Goal: Check status: Check status

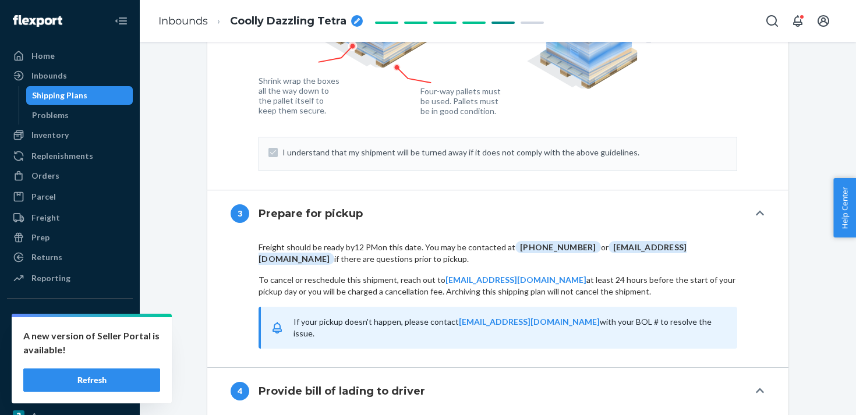
scroll to position [1212, 0]
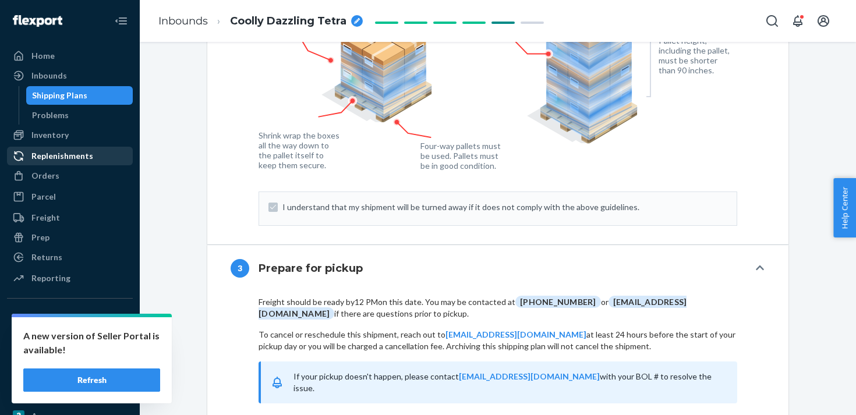
click at [80, 162] on div "Replenishments" at bounding box center [69, 156] width 123 height 16
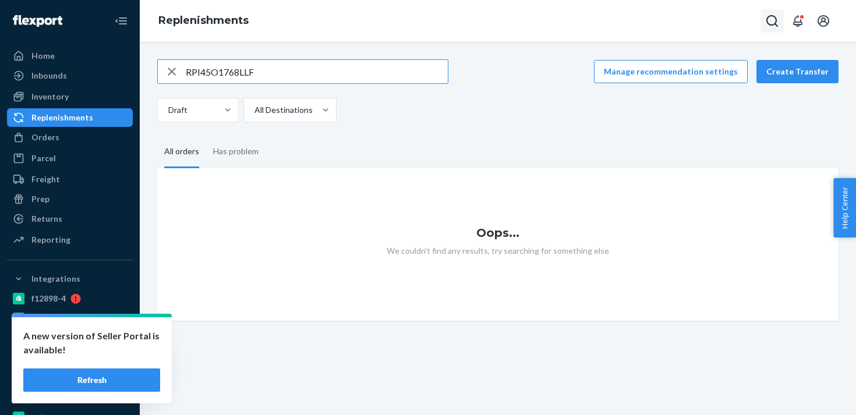
type input "RPI45O1768LLF"
click at [770, 21] on icon "Open Search Box" at bounding box center [772, 21] width 14 height 14
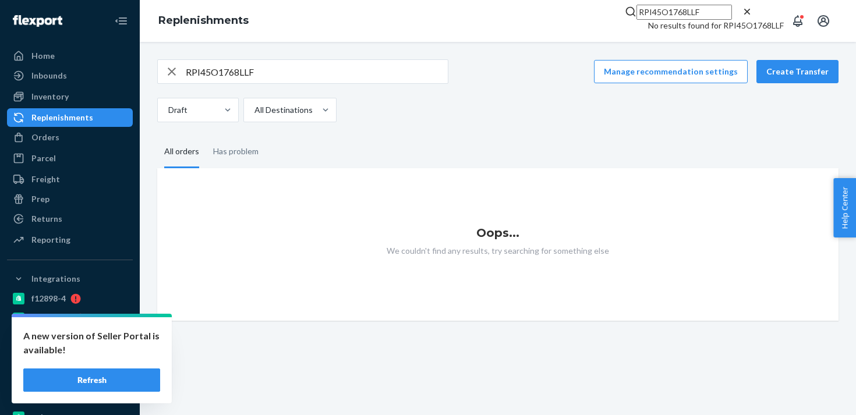
type input "RPI45O1768LLF"
click at [80, 100] on div "Inventory" at bounding box center [69, 97] width 123 height 16
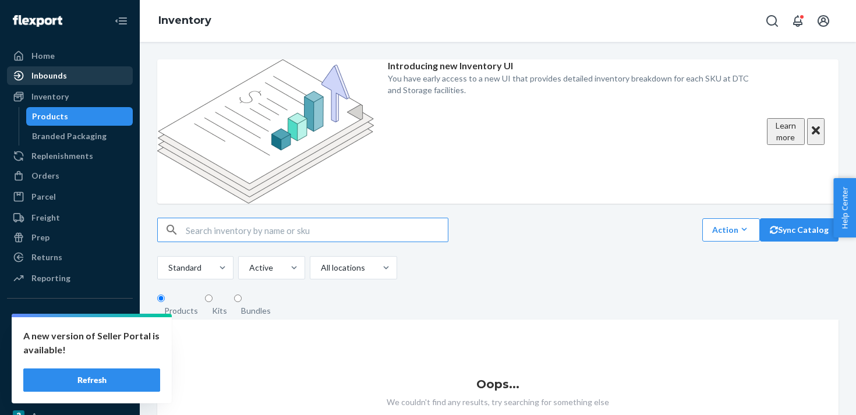
click at [76, 70] on div "Inbounds" at bounding box center [69, 76] width 123 height 16
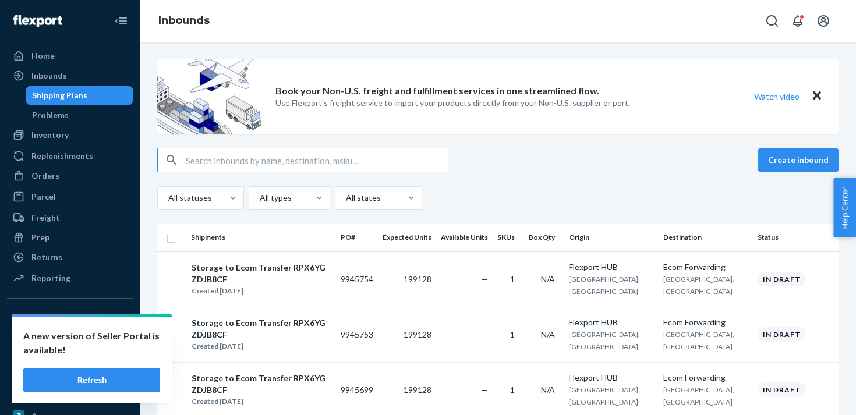
type input "9943749"
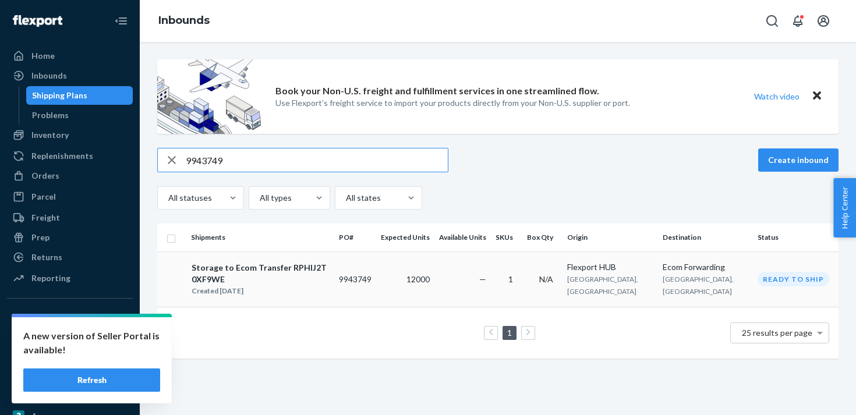
click at [329, 271] on div "Storage to Ecom Transfer RPHIJ2T0XF9WE" at bounding box center [260, 273] width 137 height 23
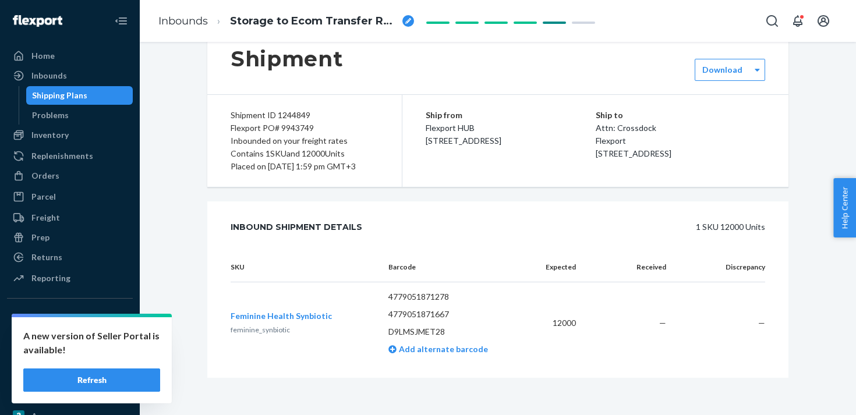
scroll to position [38, 0]
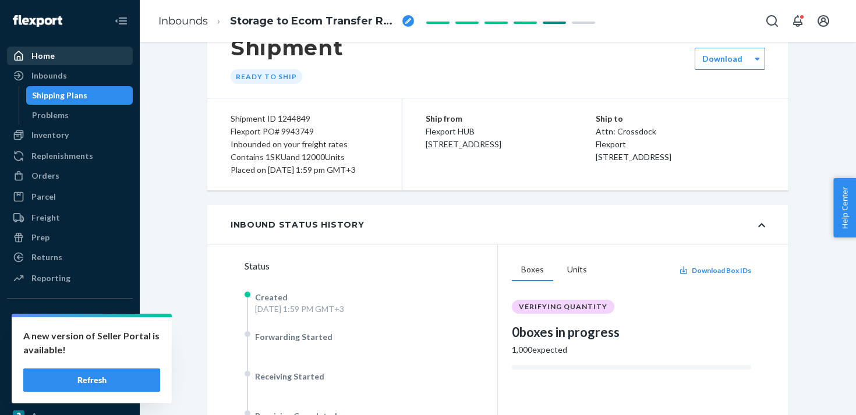
click at [88, 64] on link "Home" at bounding box center [70, 56] width 126 height 19
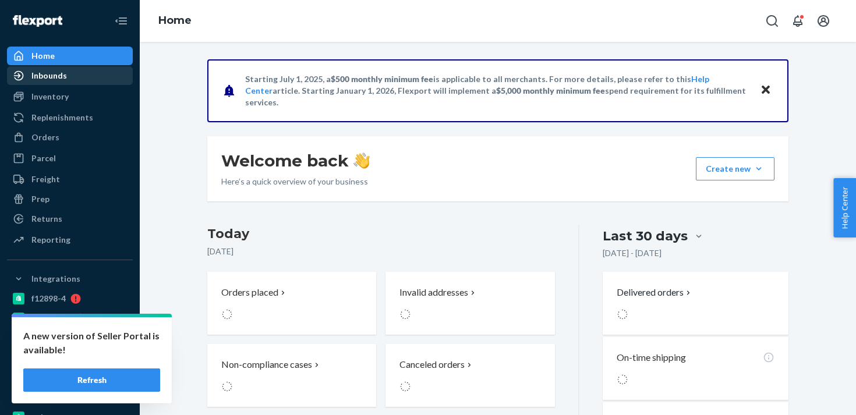
click at [87, 71] on div "Inbounds" at bounding box center [69, 76] width 123 height 16
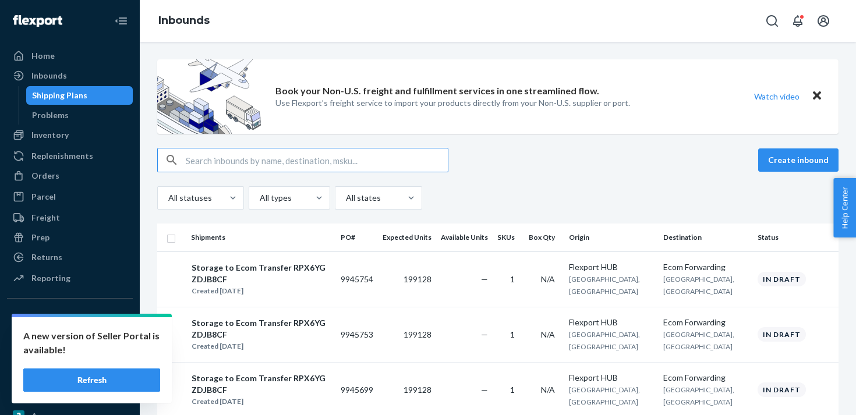
type input "9943748"
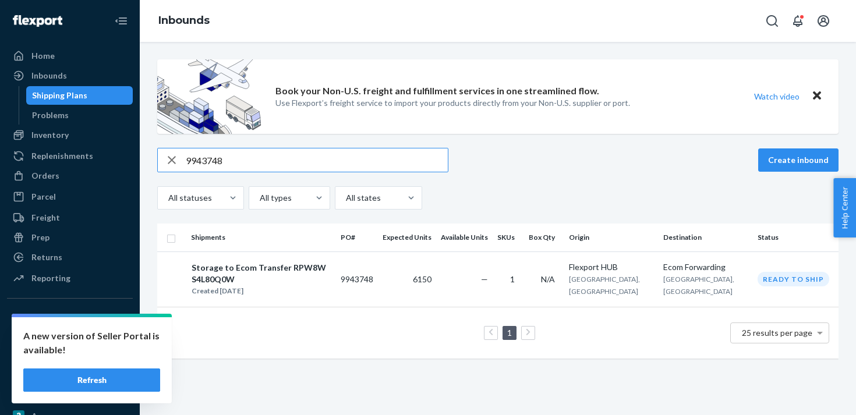
click at [199, 162] on input "9943748" at bounding box center [317, 160] width 262 height 23
paste input "37269"
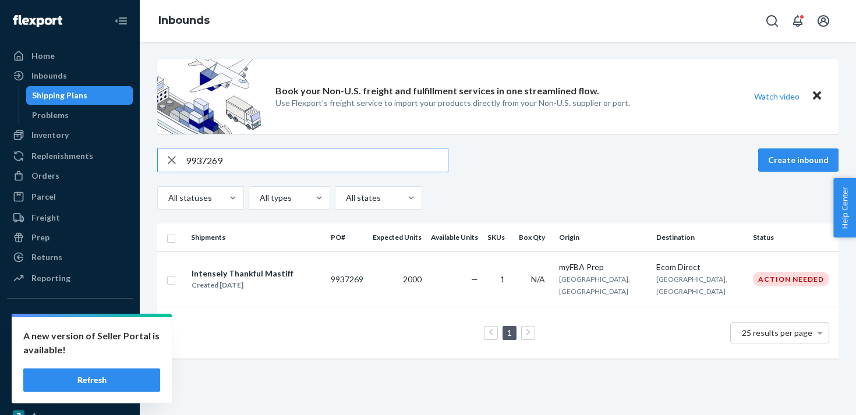
click at [200, 159] on input "9937269" at bounding box center [317, 160] width 262 height 23
paste input "824970"
type input "9824970"
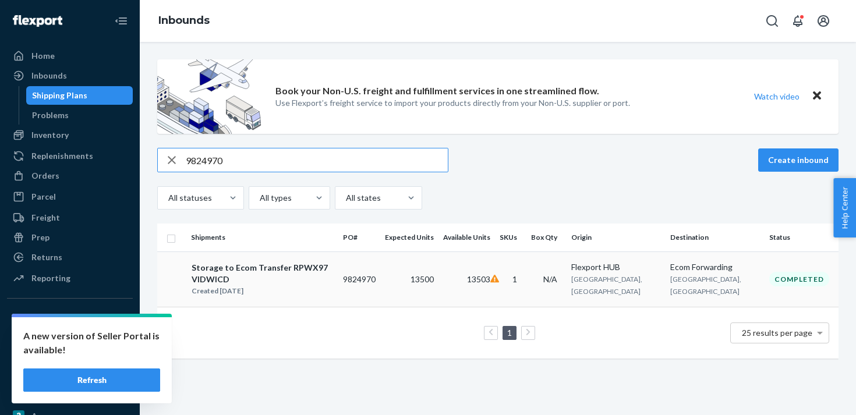
click at [439, 269] on td "13500" at bounding box center [409, 279] width 58 height 55
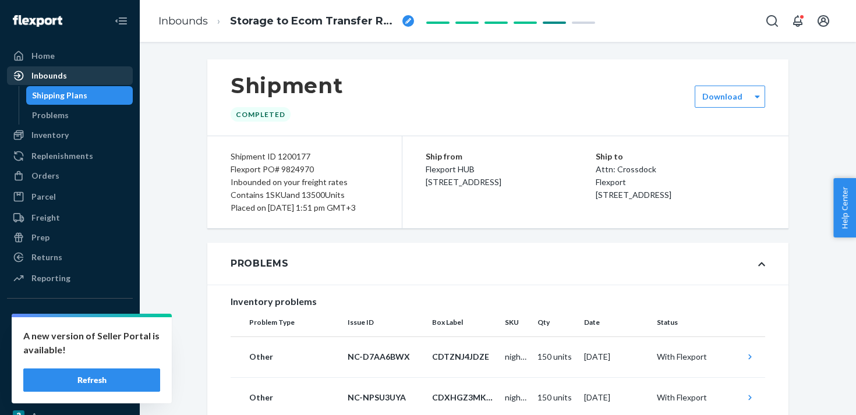
click at [64, 76] on div "Inbounds" at bounding box center [49, 76] width 36 height 12
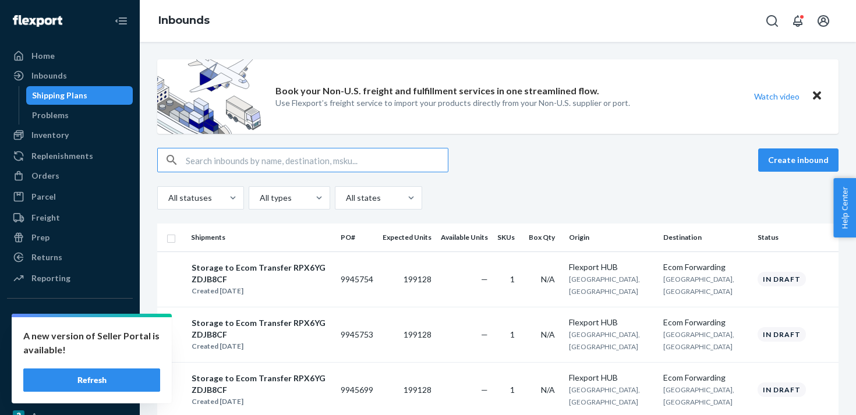
type input "9835180"
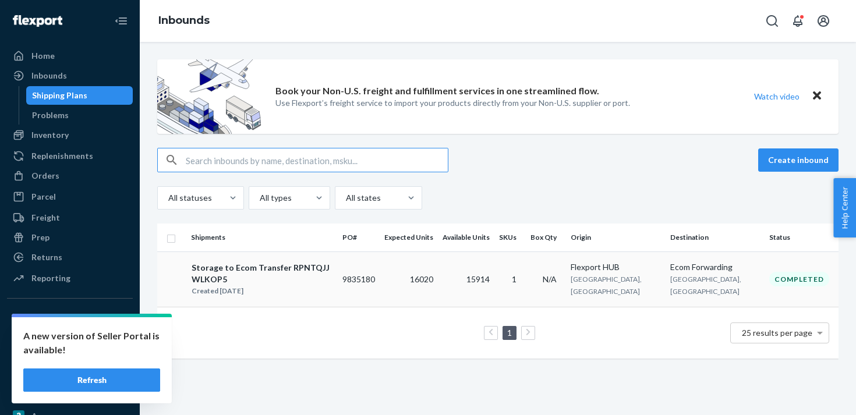
click at [438, 264] on td "16020" at bounding box center [409, 279] width 58 height 55
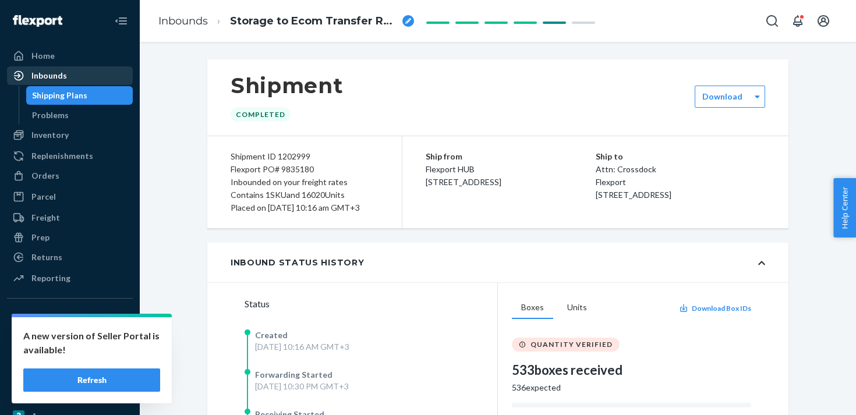
click at [94, 75] on div "Inbounds" at bounding box center [69, 76] width 123 height 16
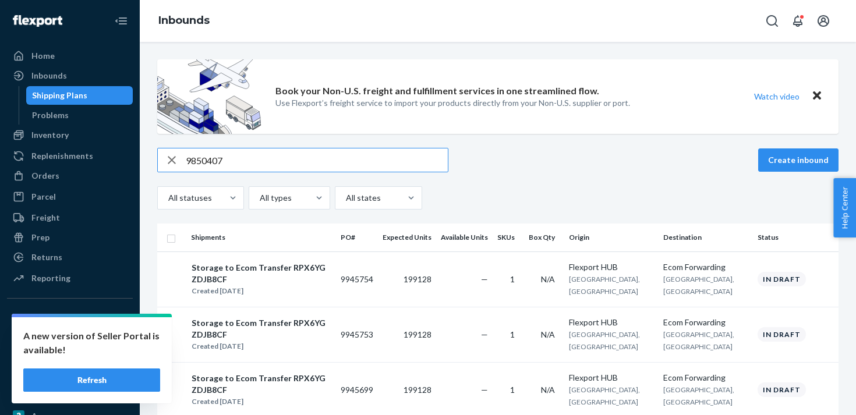
type input "9850407"
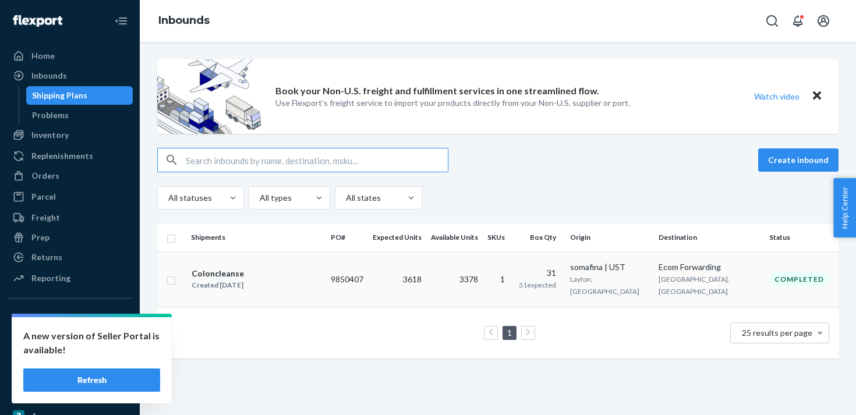
click at [414, 273] on td "3618" at bounding box center [397, 279] width 58 height 55
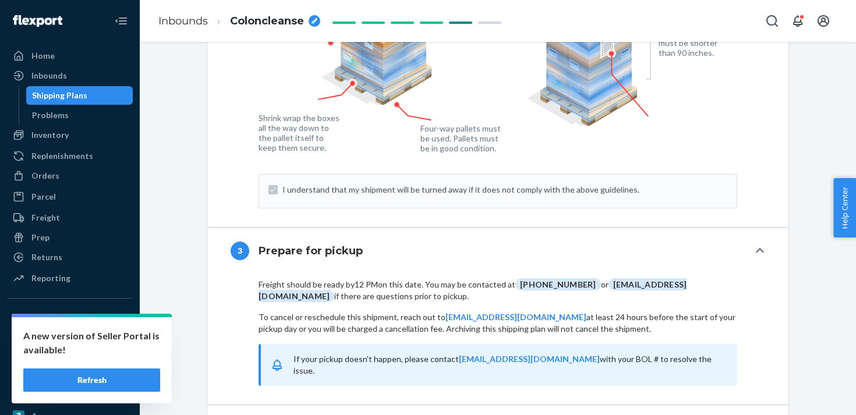
scroll to position [1700, 0]
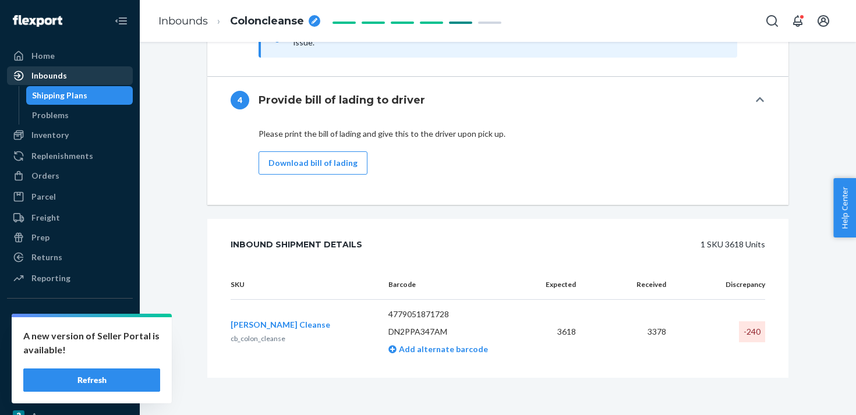
click at [70, 75] on div "Inbounds" at bounding box center [69, 76] width 123 height 16
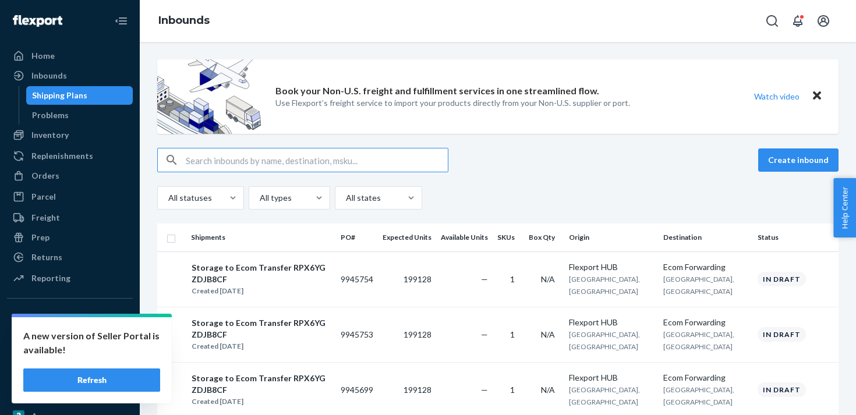
type input "9858361"
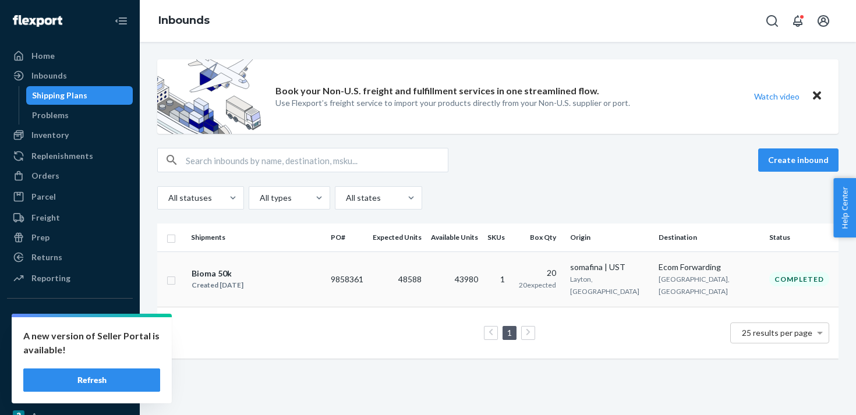
click at [426, 264] on td "48588" at bounding box center [397, 279] width 58 height 55
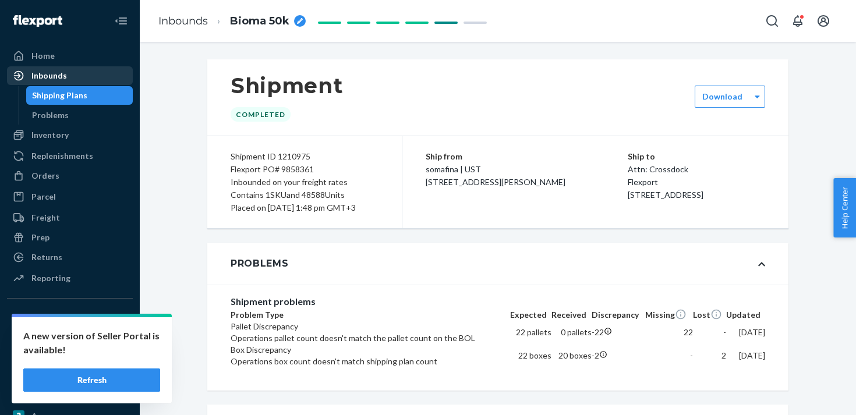
click at [69, 83] on div "Inbounds" at bounding box center [69, 76] width 123 height 16
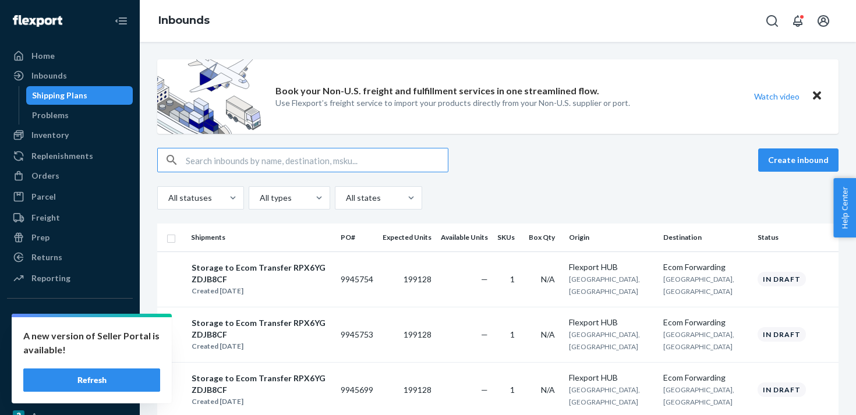
type input "9937269"
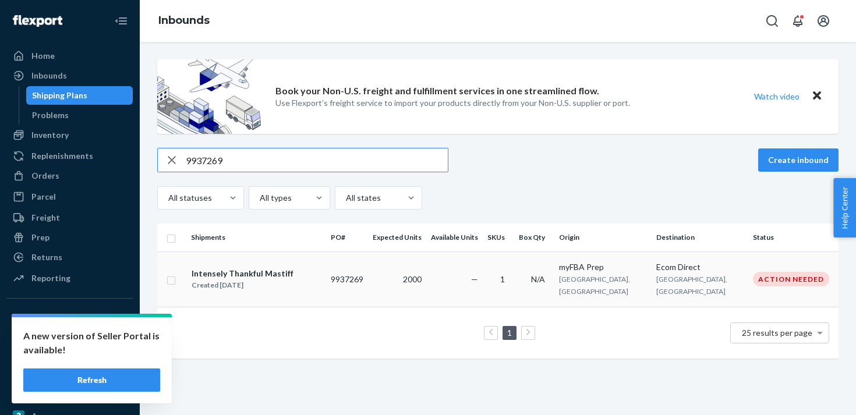
click at [456, 287] on td "—" at bounding box center [454, 279] width 57 height 55
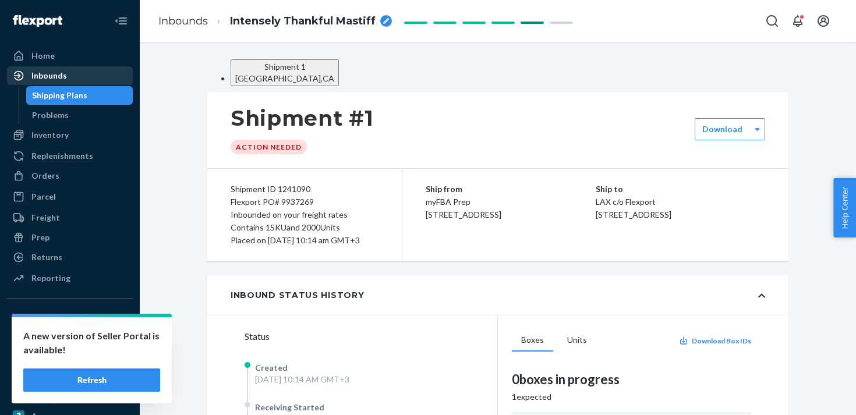
click at [51, 79] on div "Inbounds" at bounding box center [49, 76] width 36 height 12
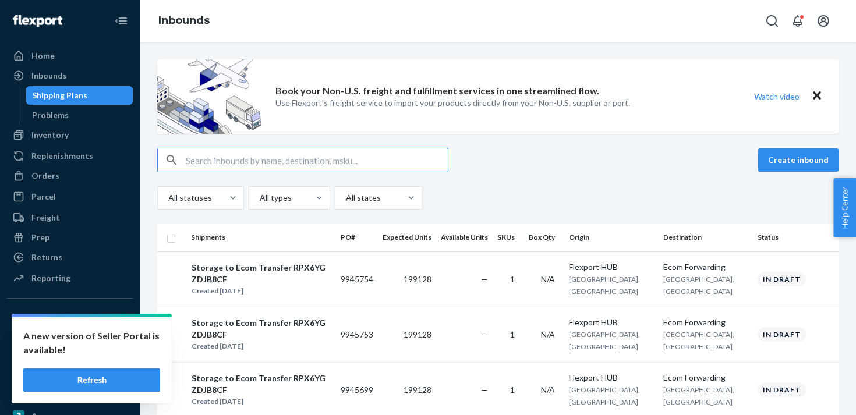
type input "9613699"
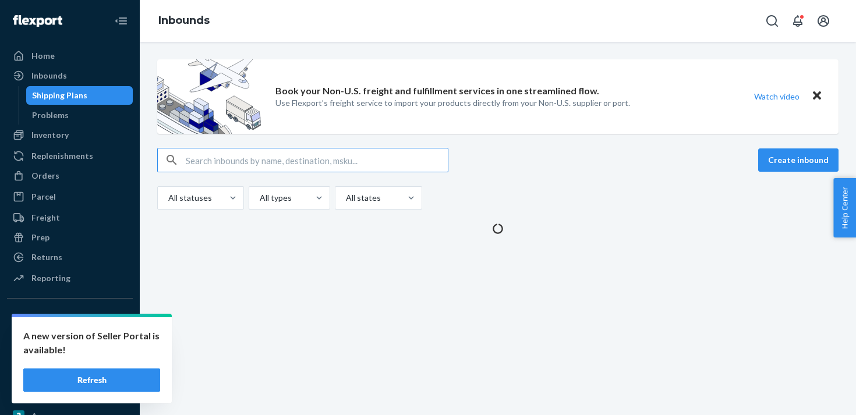
type input "9613699"
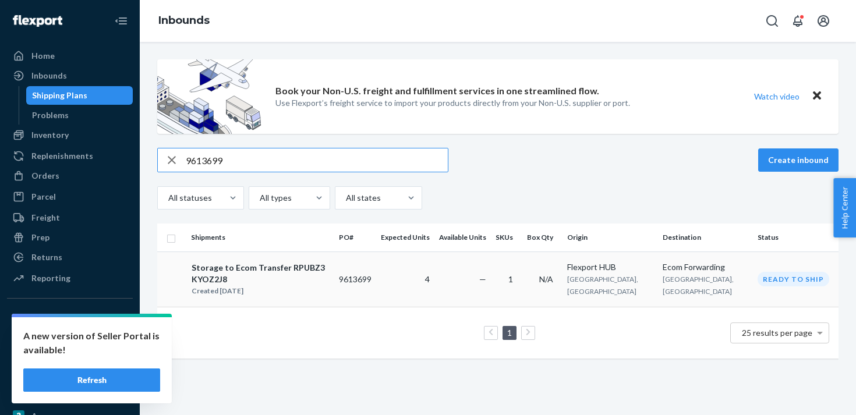
click at [419, 280] on td "4" at bounding box center [405, 279] width 58 height 55
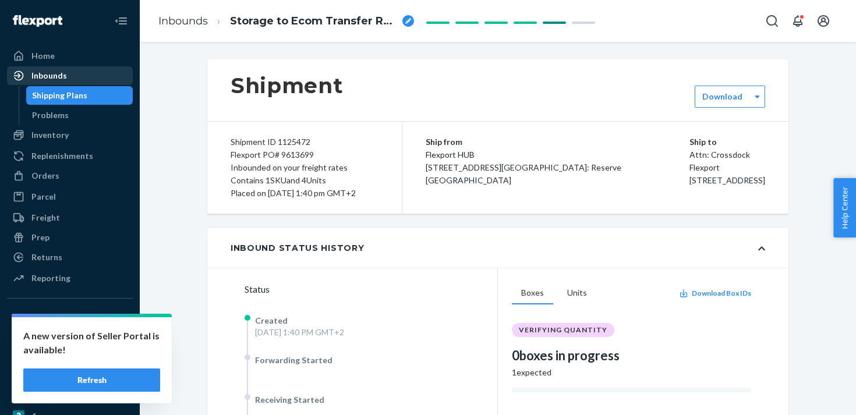
click at [107, 76] on div "Inbounds" at bounding box center [69, 76] width 123 height 16
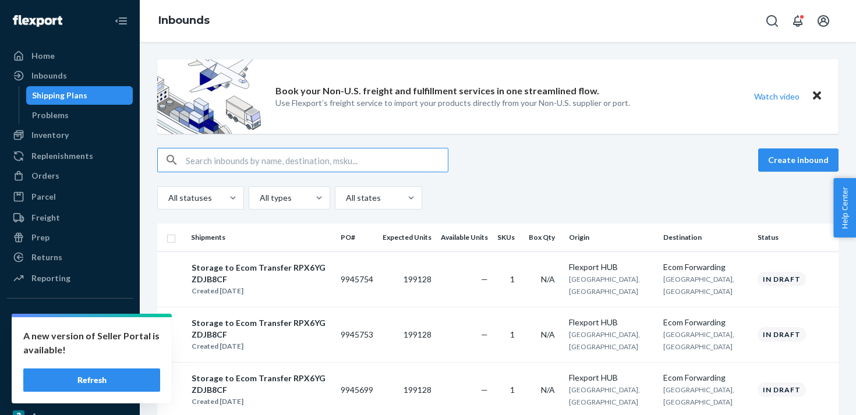
type input "9647973"
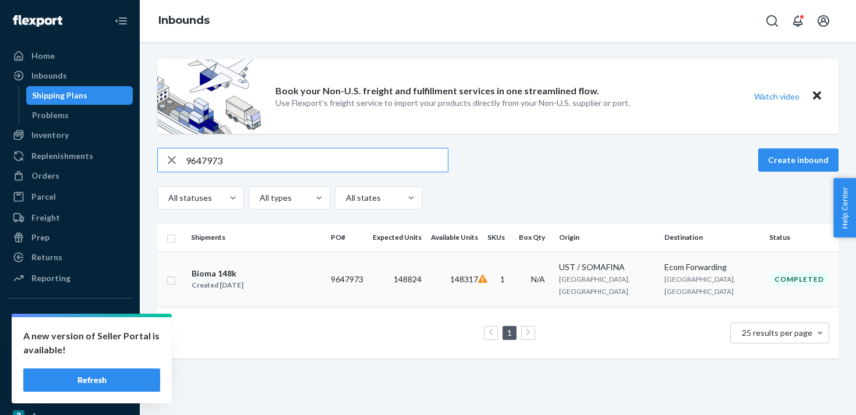
click at [368, 274] on td "9647973" at bounding box center [347, 279] width 42 height 55
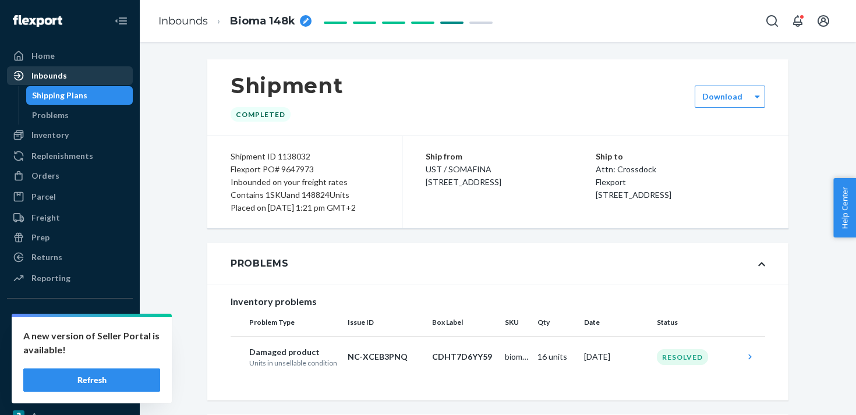
click at [105, 78] on div "Inbounds" at bounding box center [69, 76] width 123 height 16
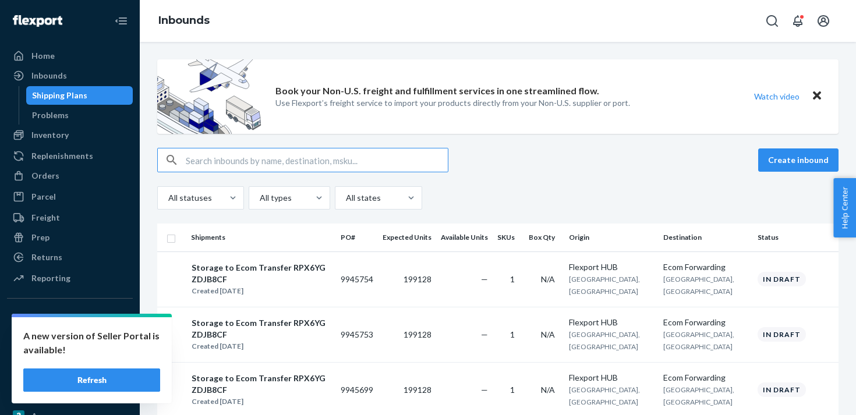
type input "9655833"
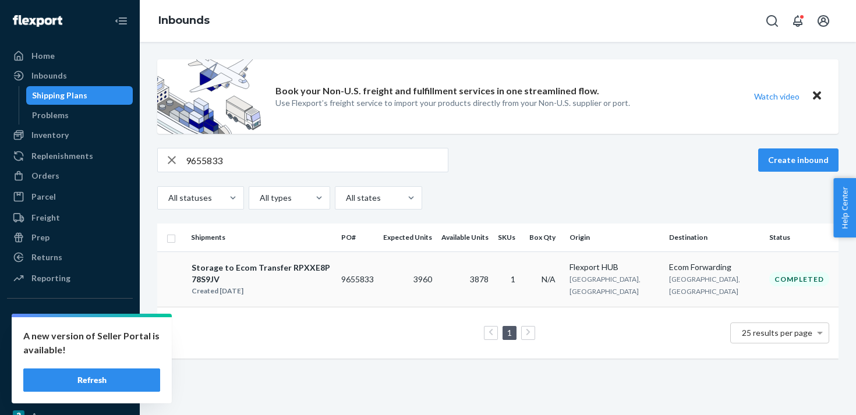
click at [417, 265] on td "3960" at bounding box center [408, 279] width 58 height 55
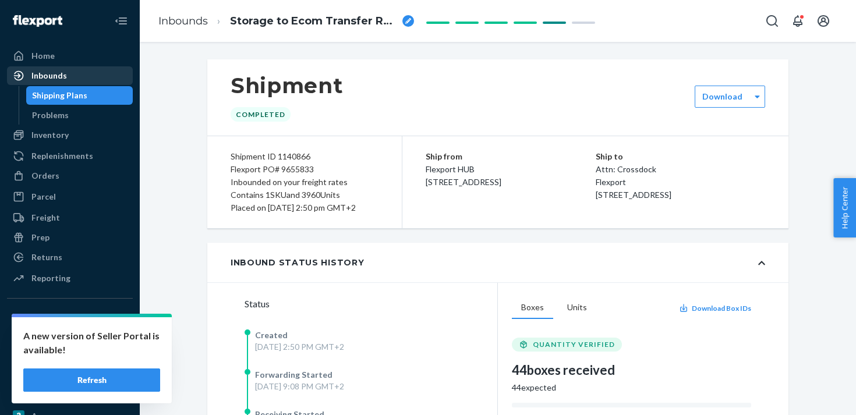
click at [76, 82] on div "Inbounds" at bounding box center [69, 76] width 123 height 16
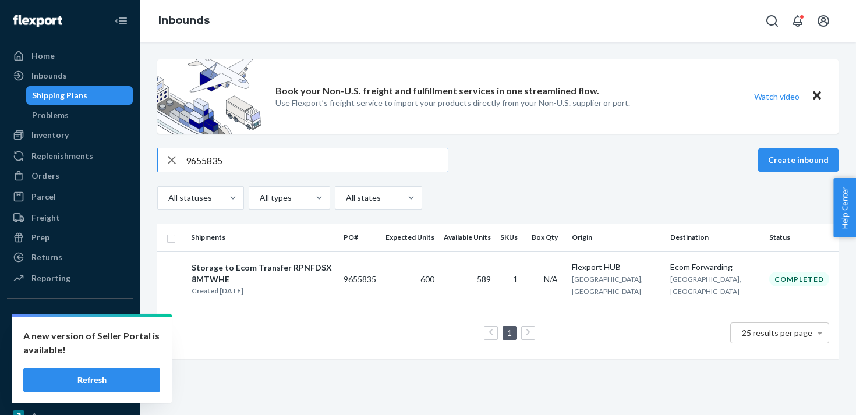
click at [210, 163] on input "9655835" at bounding box center [317, 160] width 262 height 23
paste input "4"
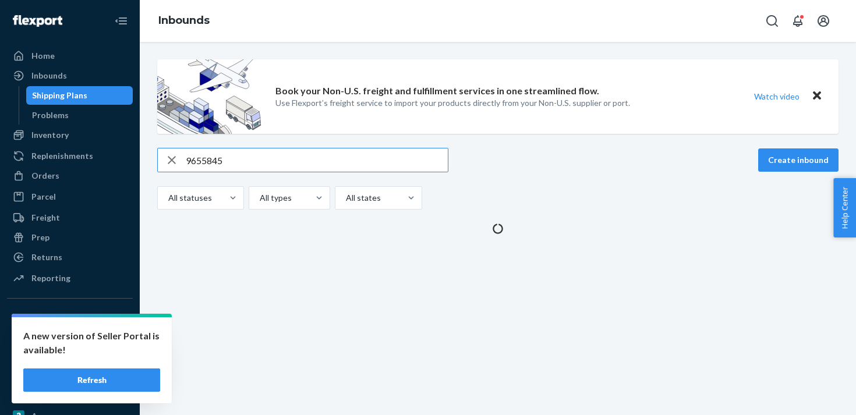
type input "9655845"
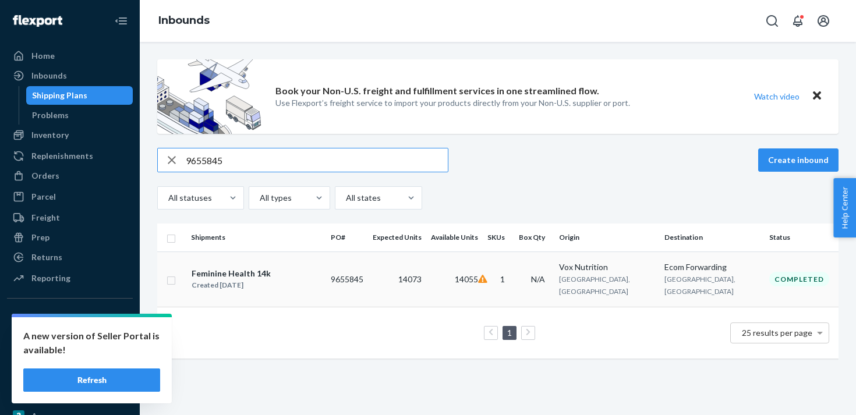
click at [483, 283] on td "14055" at bounding box center [454, 279] width 57 height 55
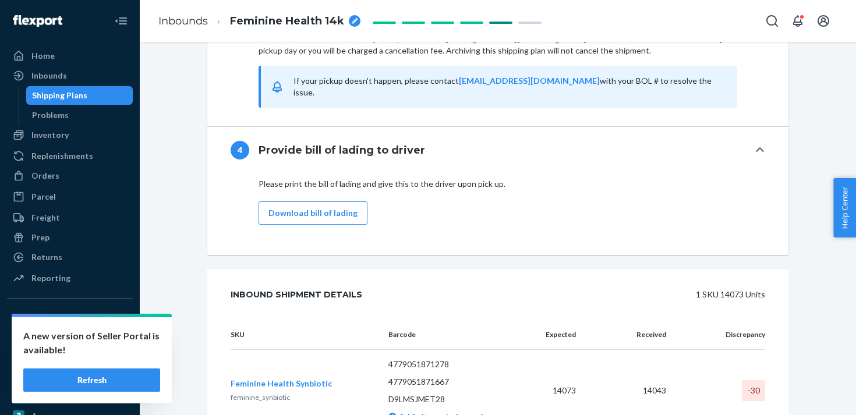
scroll to position [1749, 0]
click at [83, 77] on div "Inbounds" at bounding box center [69, 76] width 123 height 16
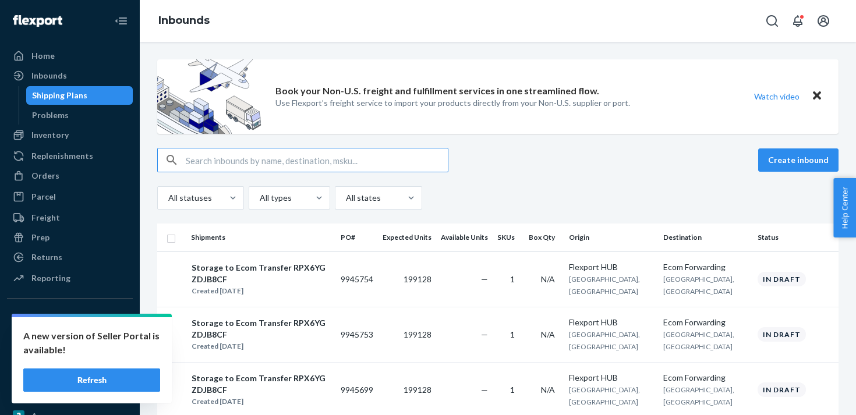
type input "9667607"
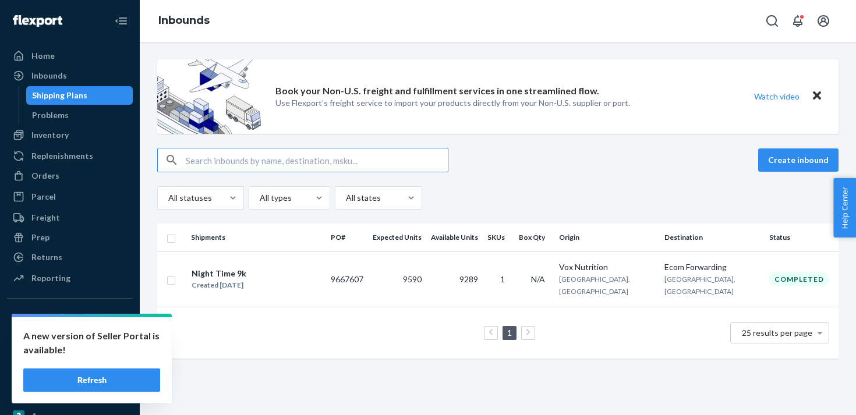
type input "9667607"
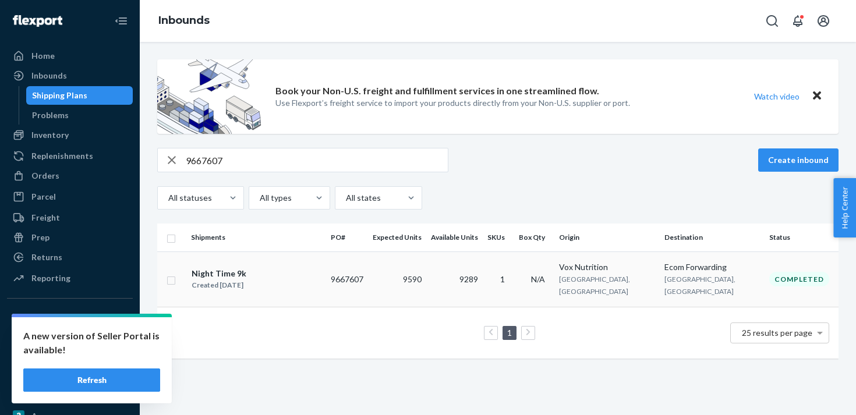
click at [357, 283] on td "9667607" at bounding box center [347, 279] width 42 height 55
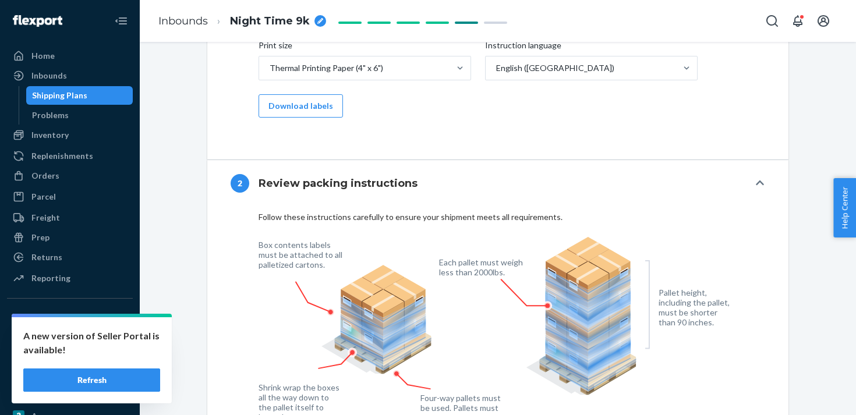
scroll to position [959, 0]
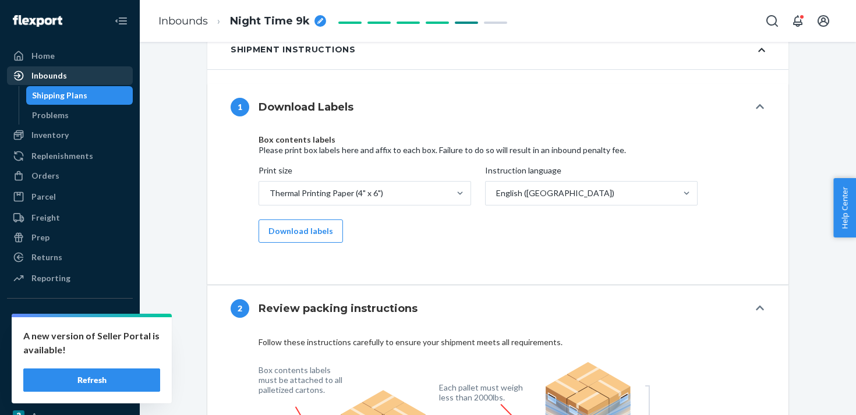
click at [116, 77] on div "Inbounds" at bounding box center [69, 76] width 123 height 16
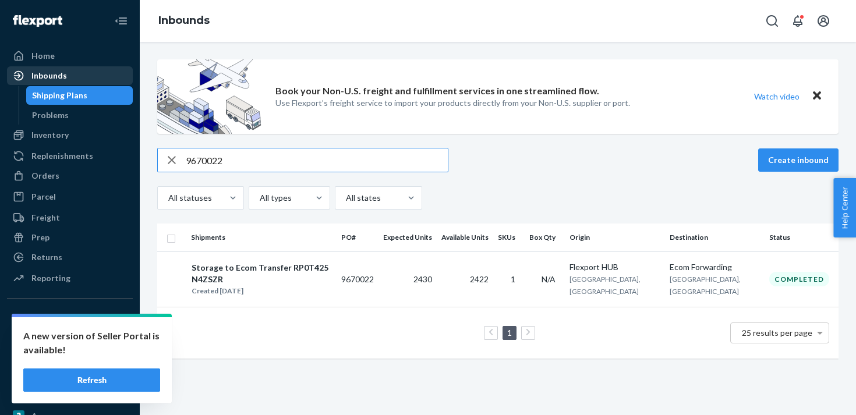
click at [68, 70] on div "Inbounds" at bounding box center [69, 76] width 123 height 16
click at [93, 78] on div "Inbounds" at bounding box center [69, 76] width 123 height 16
click at [89, 77] on div "Inbounds" at bounding box center [69, 76] width 123 height 16
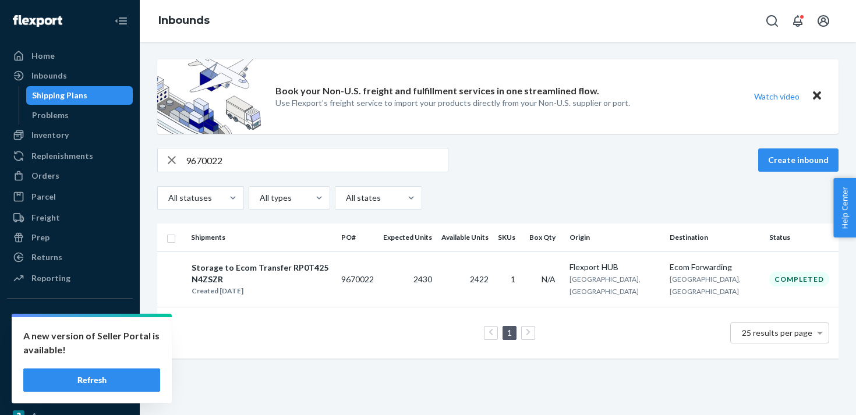
click at [205, 162] on input "9670022" at bounding box center [317, 160] width 262 height 23
paste input "4377"
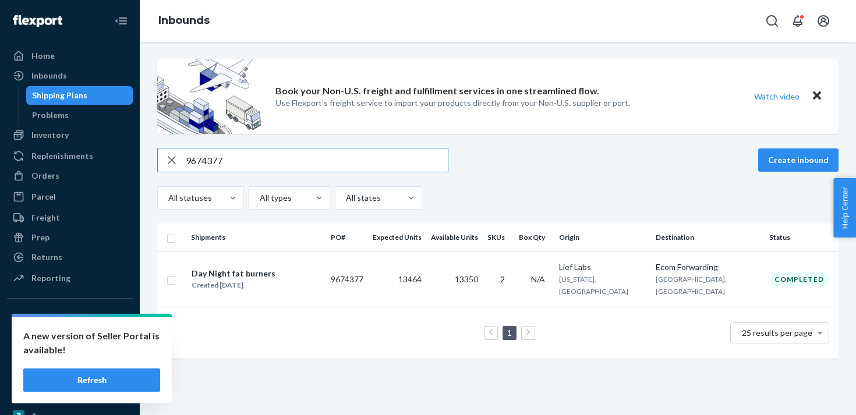
type input "9674377"
click at [409, 288] on td "13464" at bounding box center [397, 279] width 58 height 55
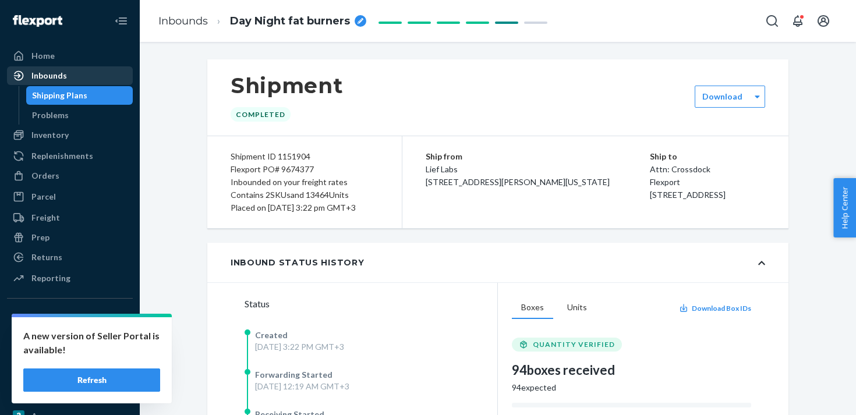
click at [89, 77] on div "Inbounds" at bounding box center [69, 76] width 123 height 16
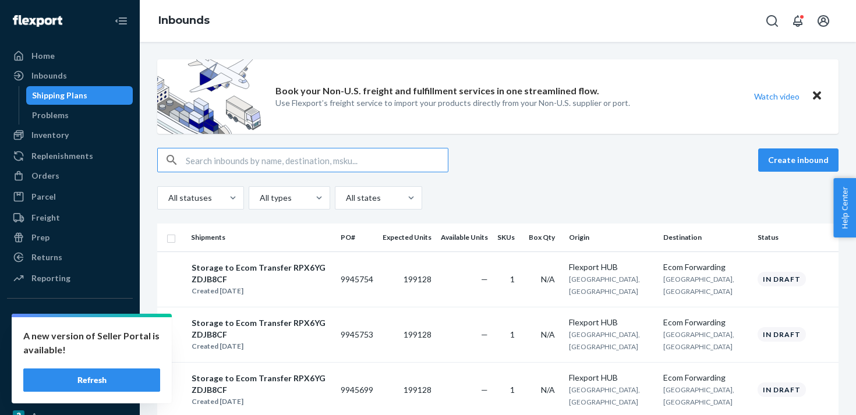
type input "9796049"
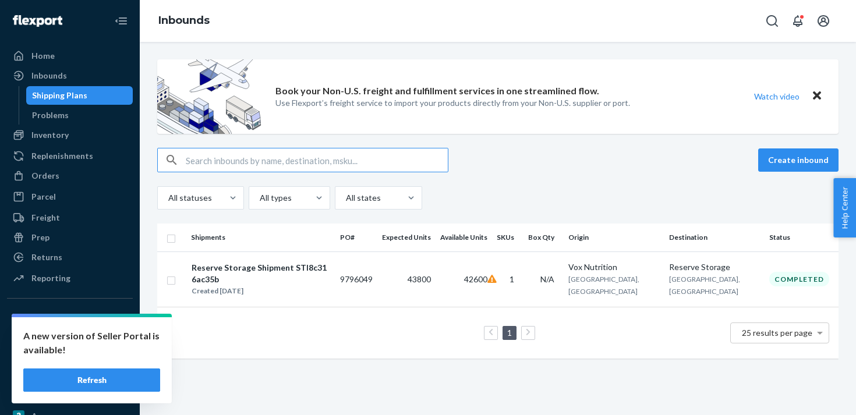
type input "9796049"
click at [424, 284] on td "43800" at bounding box center [406, 279] width 58 height 55
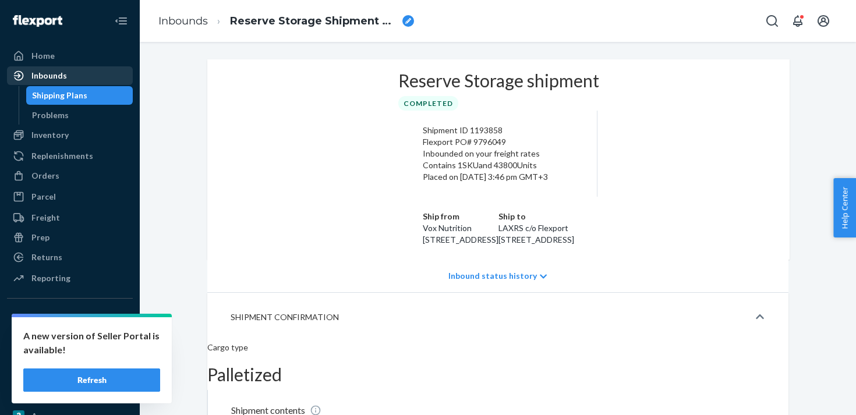
click at [98, 74] on div "Inbounds" at bounding box center [69, 76] width 123 height 16
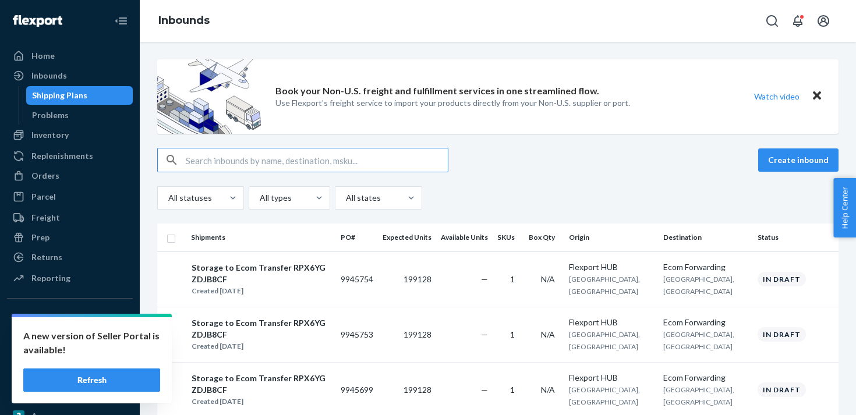
type input "9835180"
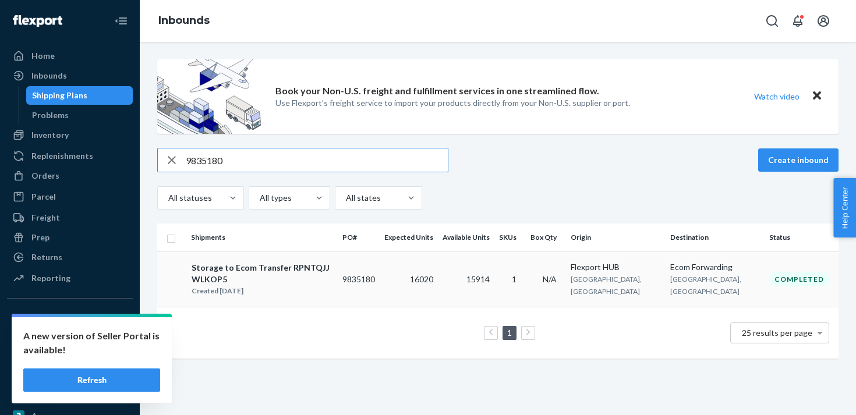
click at [333, 270] on div "Storage to Ecom Transfer RPNTQJJWLKOP5 Created [DATE]" at bounding box center [262, 280] width 142 height 36
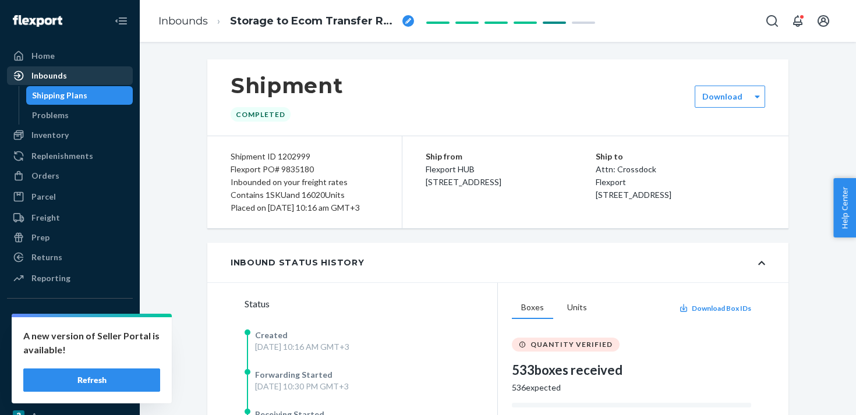
click at [89, 78] on div "Inbounds" at bounding box center [69, 76] width 123 height 16
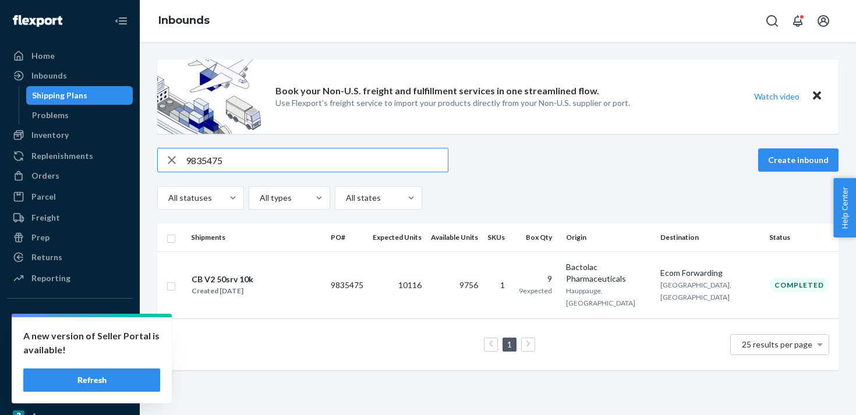
type input "9835475"
click at [394, 319] on td "1 25 results per page" at bounding box center [498, 345] width 682 height 52
click at [422, 280] on span "10116" at bounding box center [409, 285] width 23 height 10
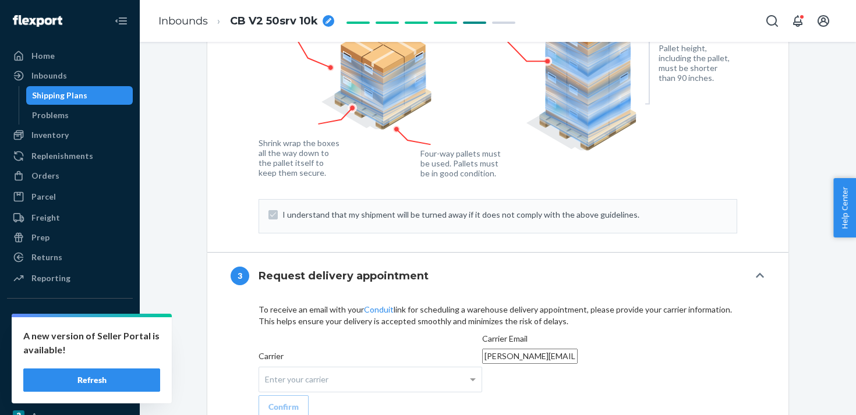
scroll to position [881, 0]
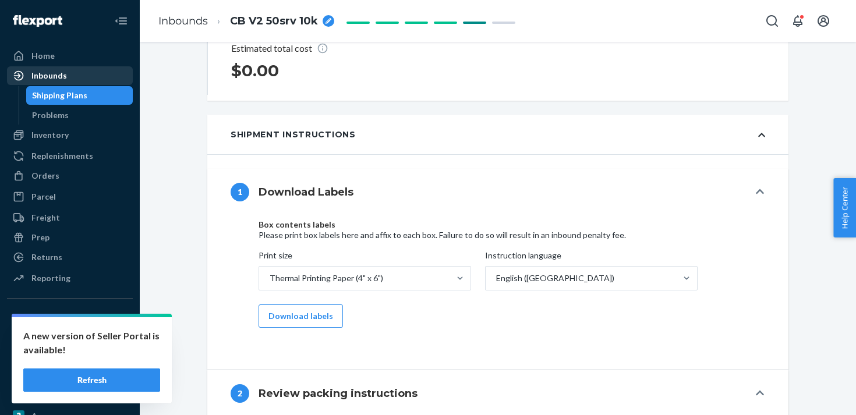
click at [111, 77] on div "Inbounds" at bounding box center [69, 76] width 123 height 16
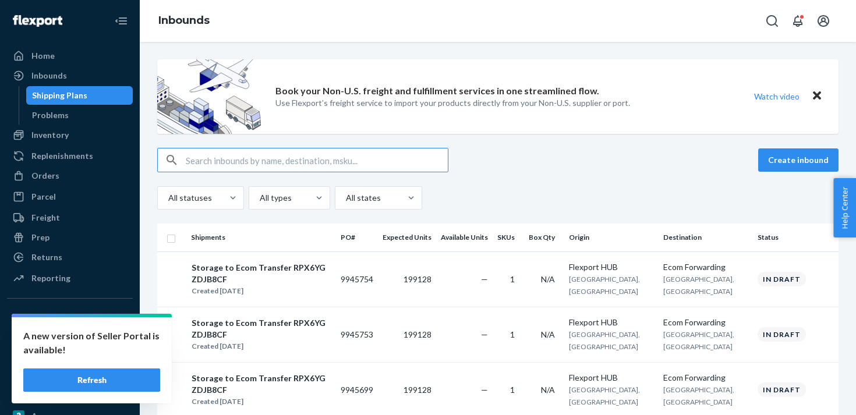
type input "9850407"
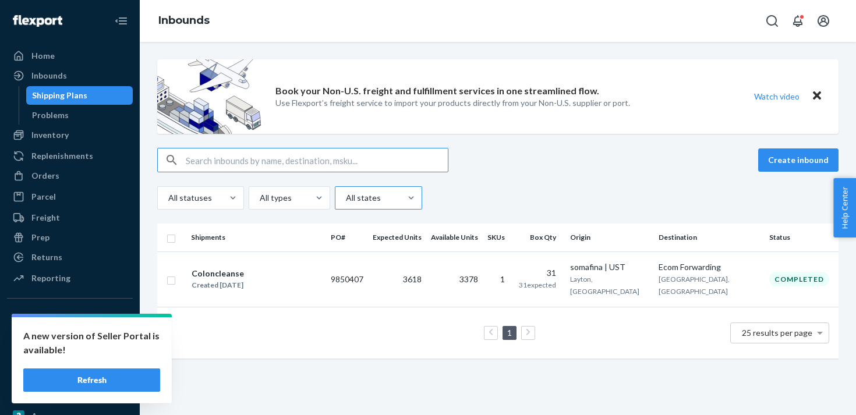
type input "9850407"
click at [421, 272] on td "3618" at bounding box center [397, 279] width 58 height 55
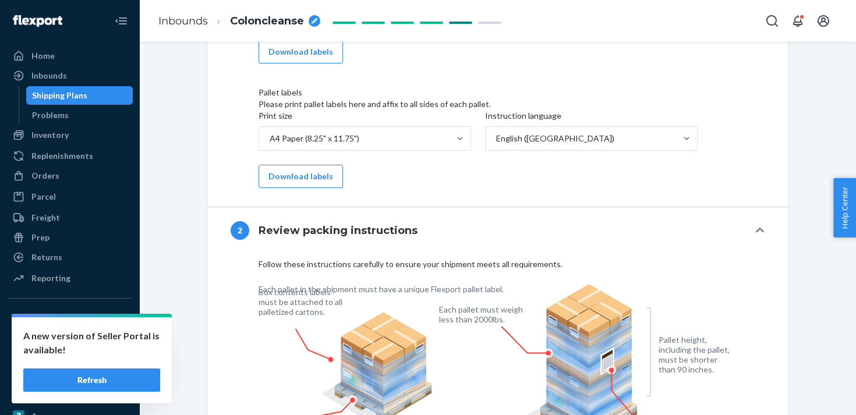
scroll to position [1700, 0]
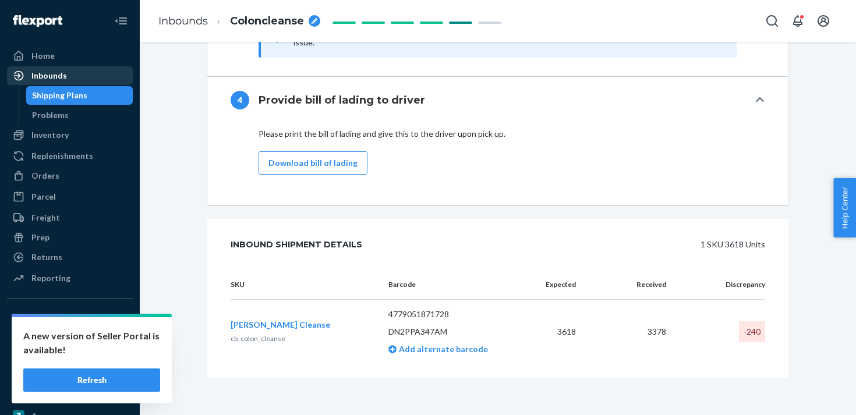
click at [91, 68] on div "Inbounds" at bounding box center [69, 76] width 123 height 16
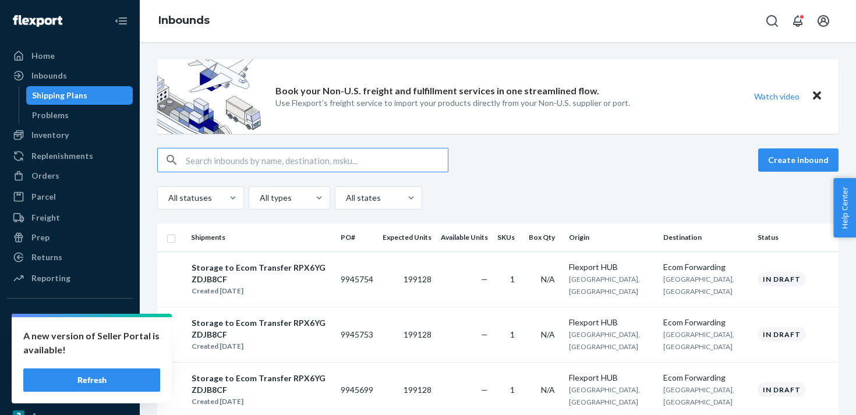
type input "9858361"
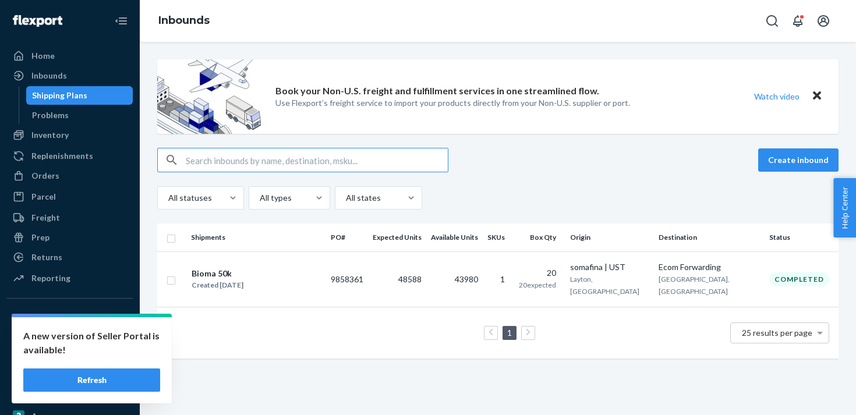
type input "9858361"
click at [277, 276] on div "Bioma 50k Created [DATE]" at bounding box center [256, 279] width 130 height 24
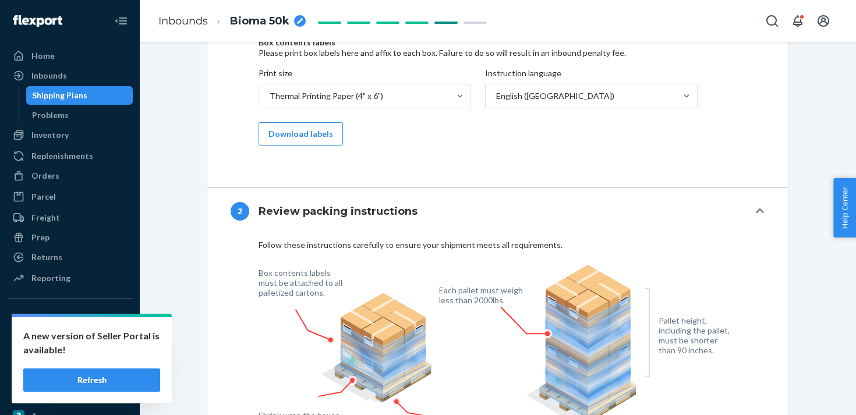
scroll to position [966, 0]
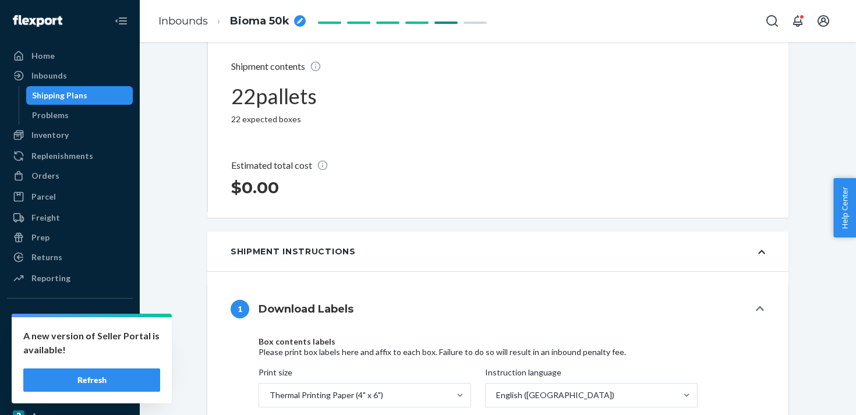
click at [115, 87] on link "Shipping Plans" at bounding box center [79, 95] width 107 height 19
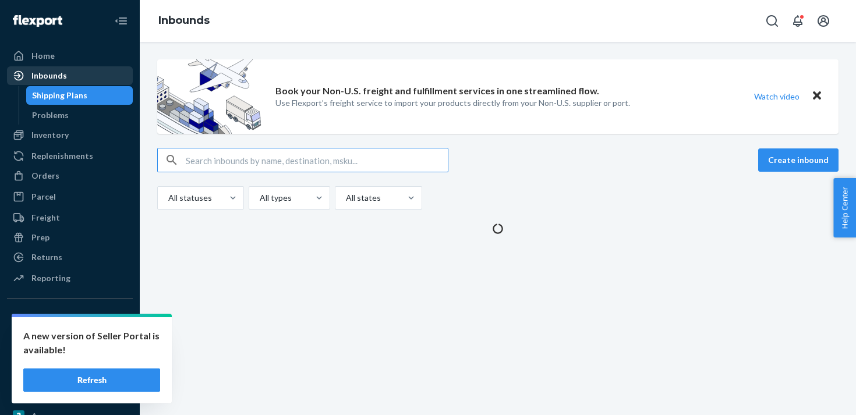
click at [104, 79] on div "Inbounds" at bounding box center [69, 76] width 123 height 16
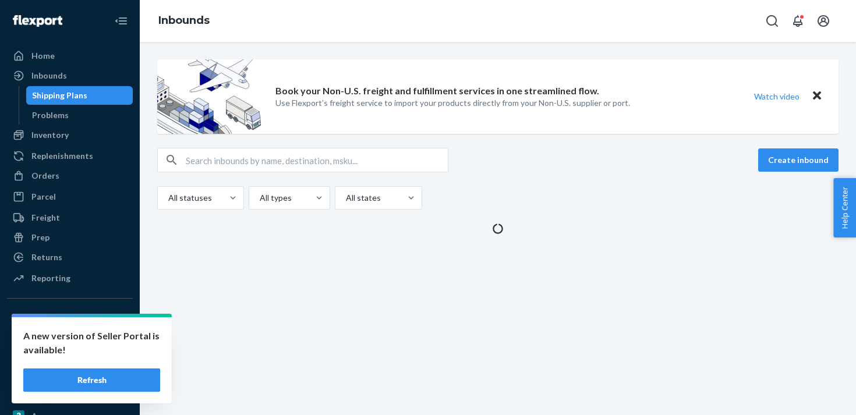
click at [238, 168] on input "text" at bounding box center [317, 160] width 262 height 23
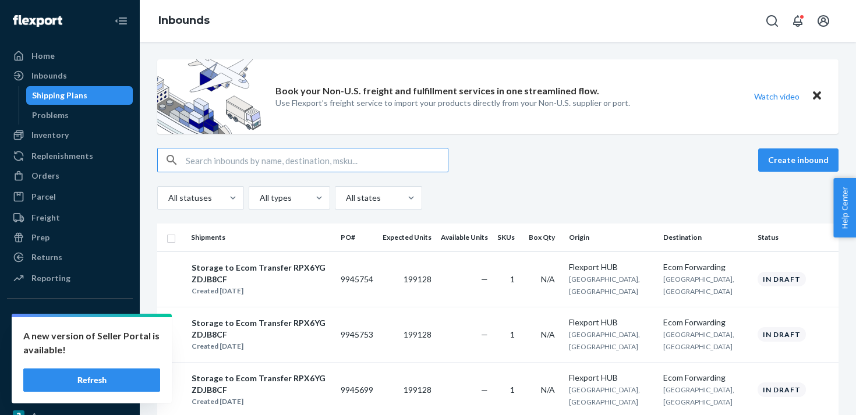
paste input "9885751"
type input "9885751"
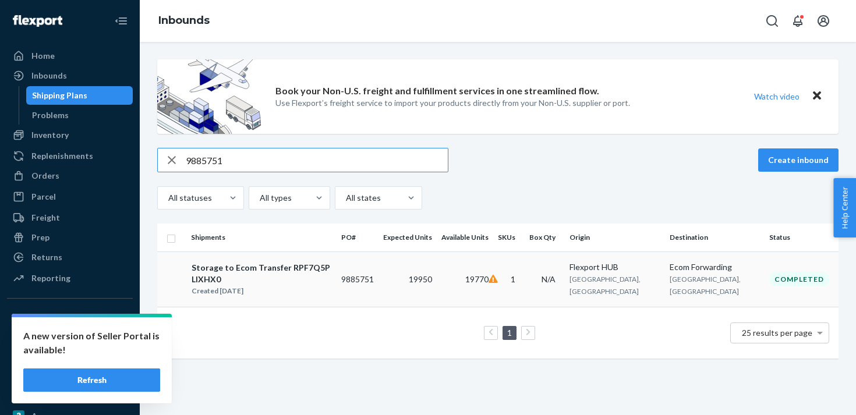
click at [416, 270] on td "19950" at bounding box center [408, 279] width 58 height 55
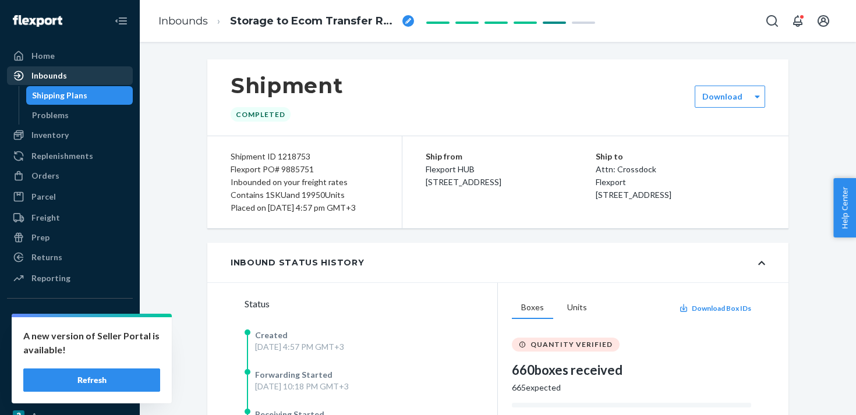
click at [82, 77] on div "Inbounds" at bounding box center [69, 76] width 123 height 16
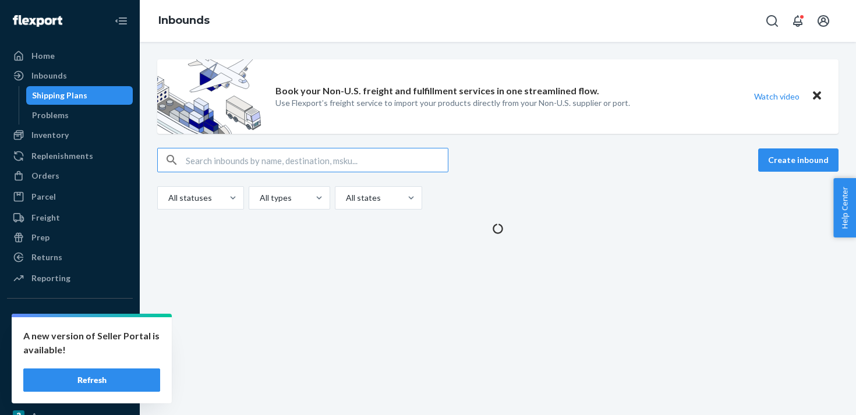
type input "9885760"
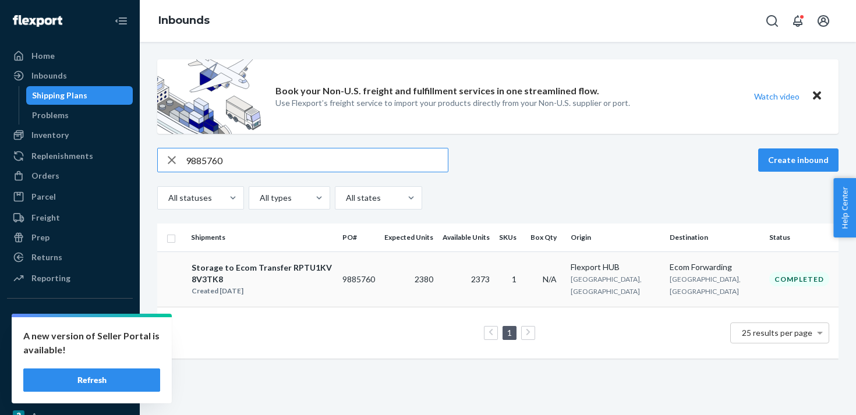
click at [380, 280] on td "9885760" at bounding box center [359, 279] width 42 height 55
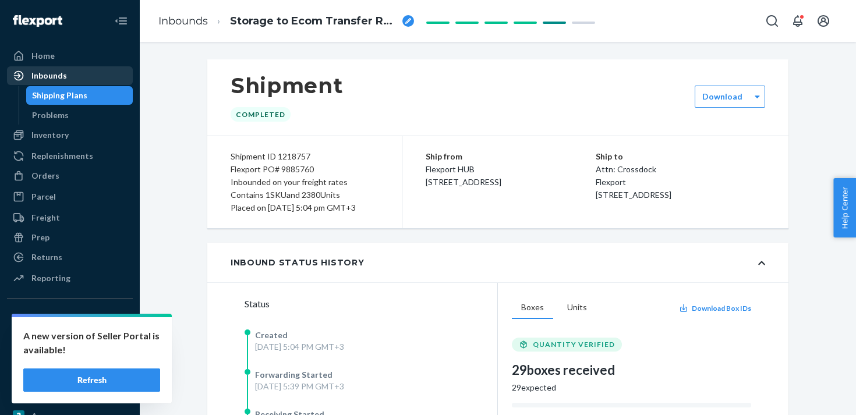
click at [114, 80] on div "Inbounds" at bounding box center [69, 76] width 123 height 16
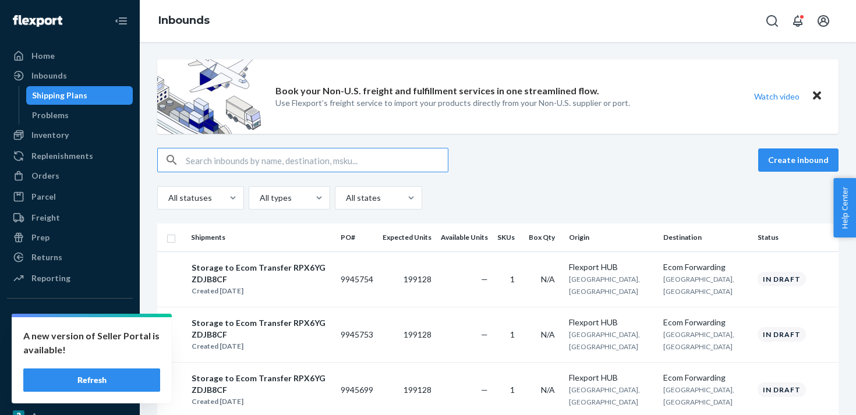
type input "9889780"
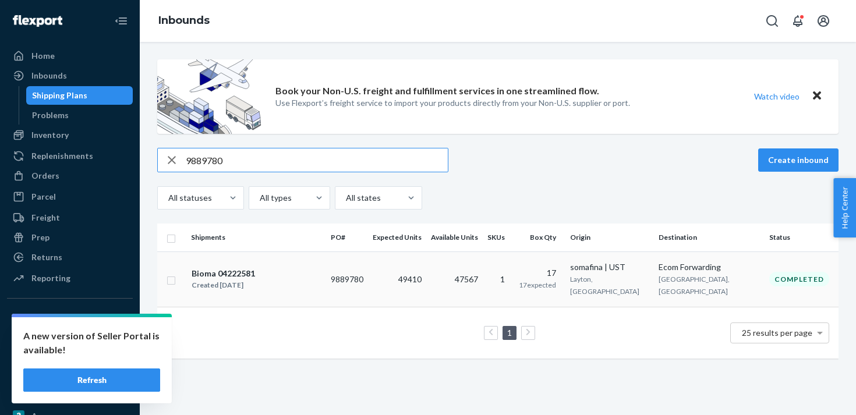
click at [403, 276] on td "49410" at bounding box center [397, 279] width 58 height 55
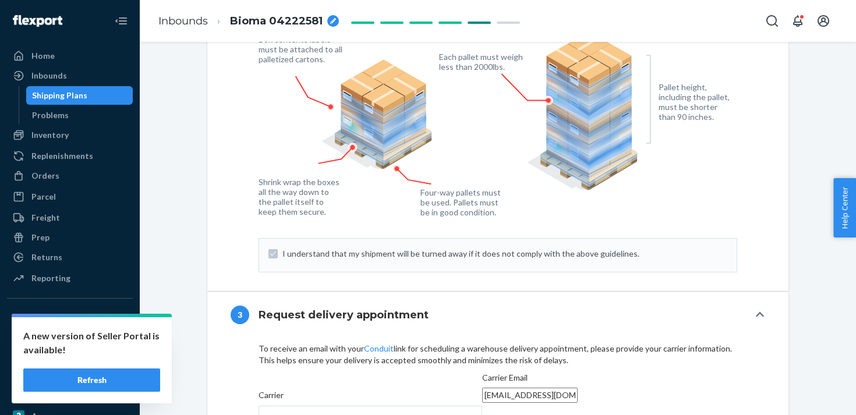
scroll to position [1308, 0]
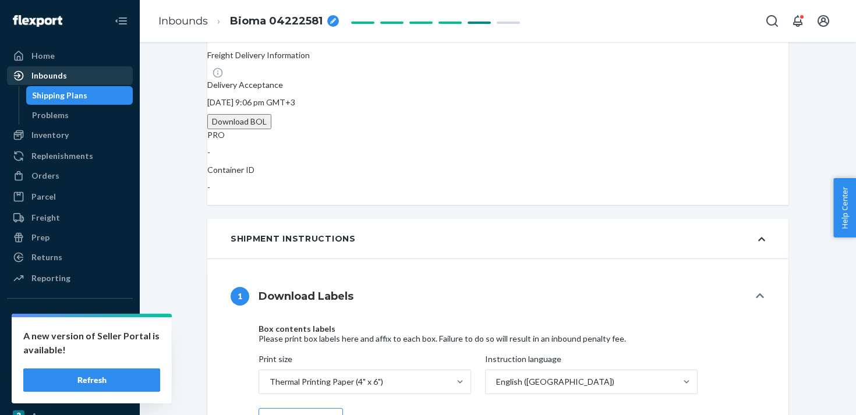
click at [57, 77] on div "Inbounds" at bounding box center [49, 76] width 36 height 12
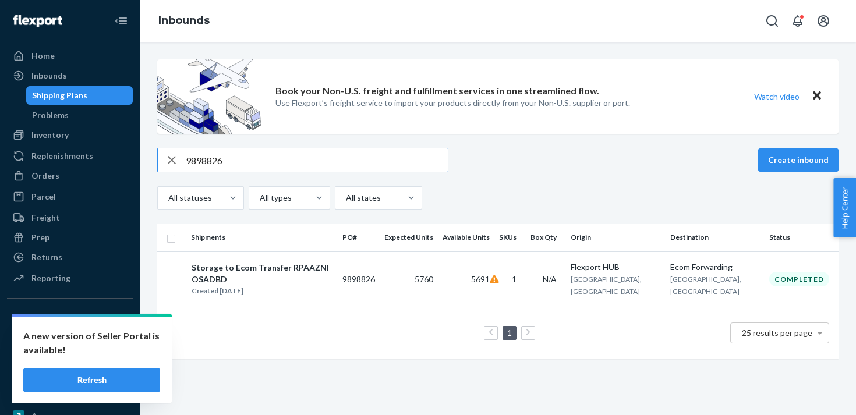
type input "9898826"
click at [438, 278] on td "5760" at bounding box center [409, 279] width 58 height 55
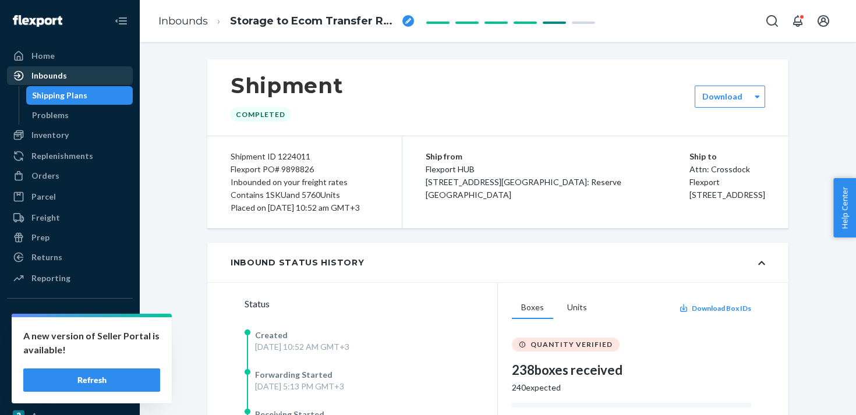
click at [56, 81] on div "Inbounds" at bounding box center [49, 76] width 36 height 12
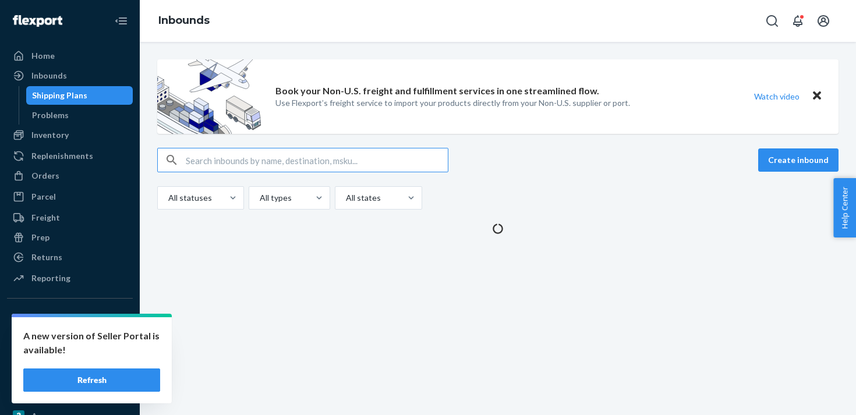
type input "9898826"
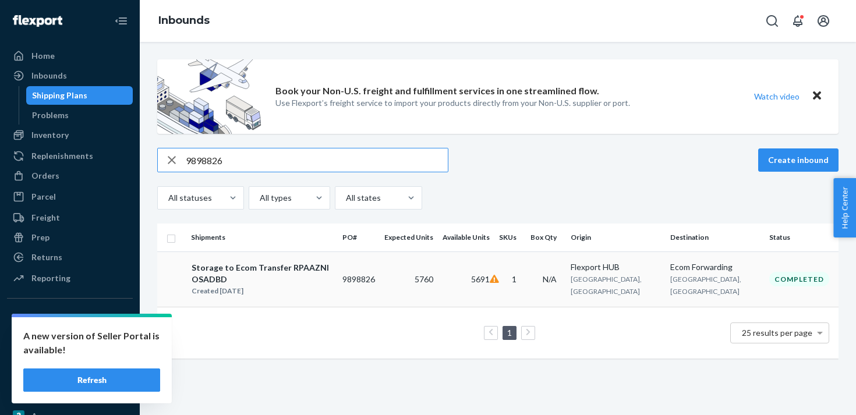
click at [430, 283] on td "5760" at bounding box center [409, 279] width 58 height 55
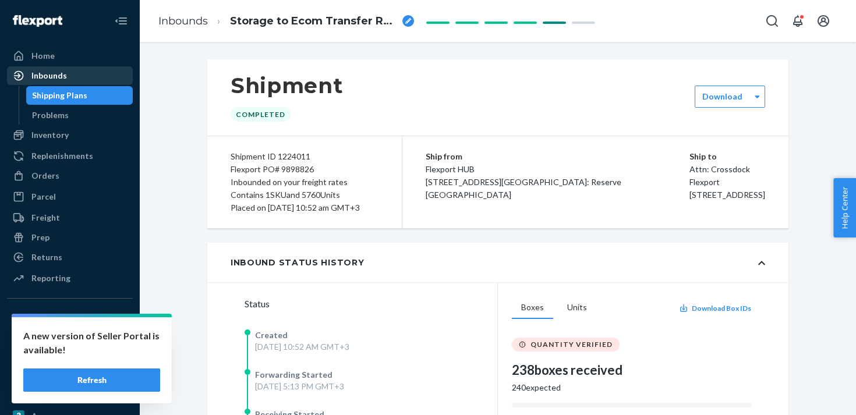
click at [105, 75] on div "Inbounds" at bounding box center [69, 76] width 123 height 16
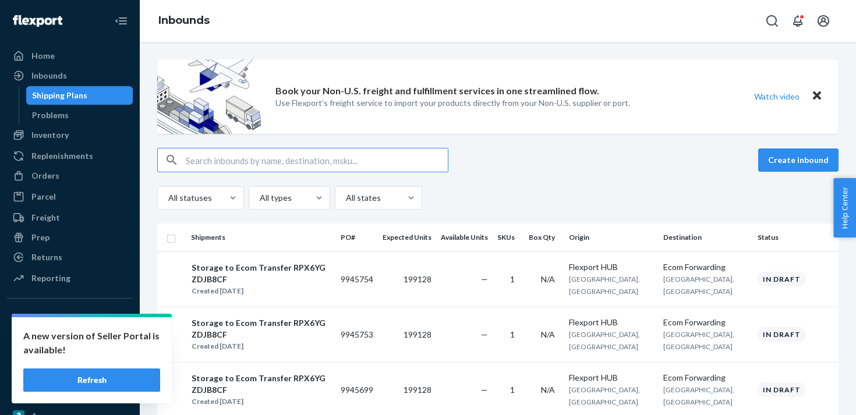
click at [221, 160] on input "text" at bounding box center [317, 160] width 262 height 23
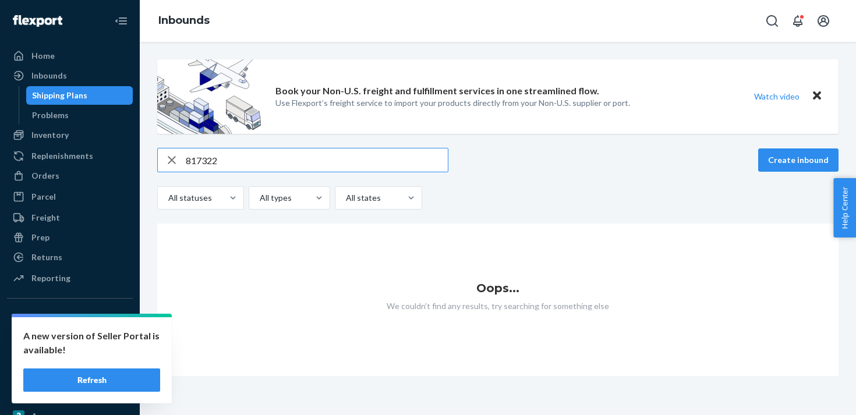
click at [201, 158] on input "817322" at bounding box center [317, 160] width 262 height 23
paste input "9915021"
type input "9915021"
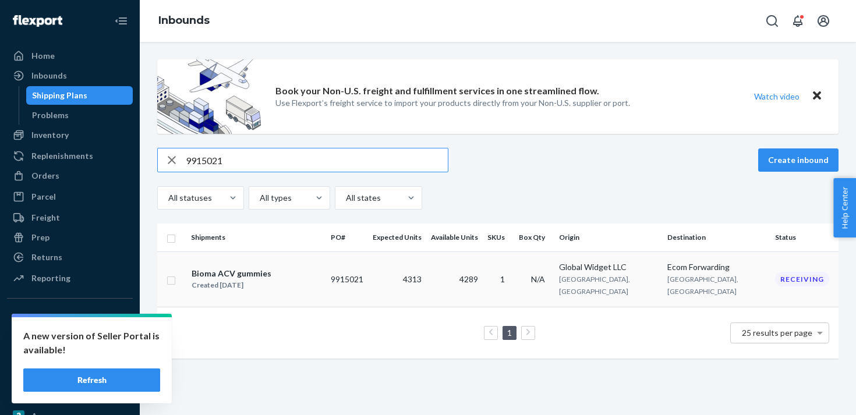
click at [368, 278] on td "9915021" at bounding box center [347, 279] width 42 height 55
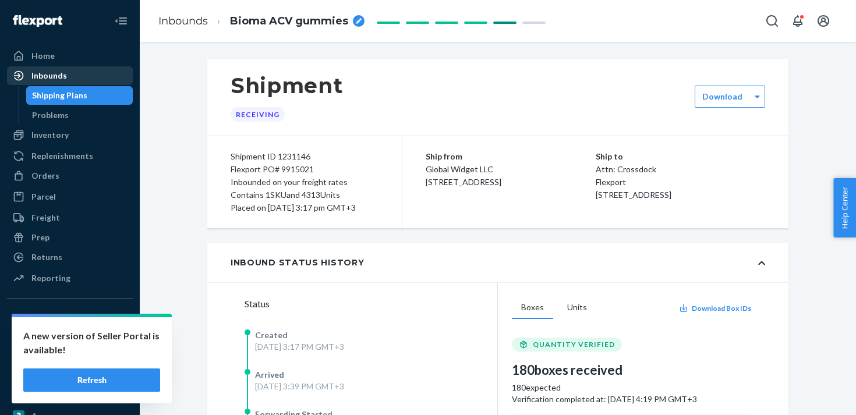
click at [74, 75] on div "Inbounds" at bounding box center [69, 76] width 123 height 16
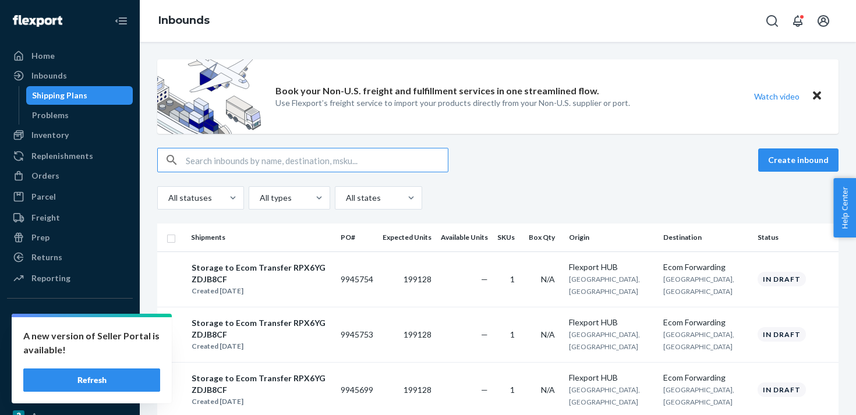
type input "9920055"
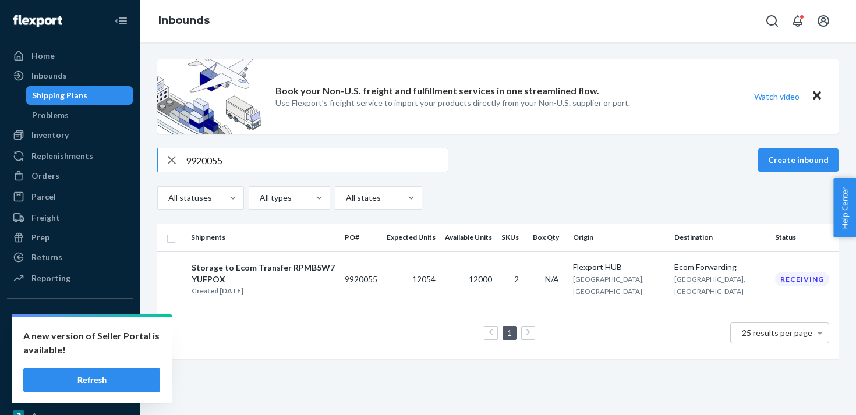
type input "9920055"
click at [199, 160] on input "9920055" at bounding box center [317, 160] width 262 height 23
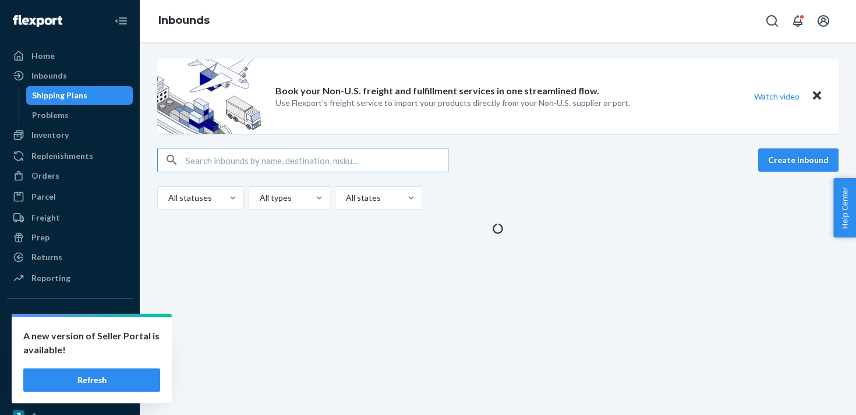
paste input "9920060"
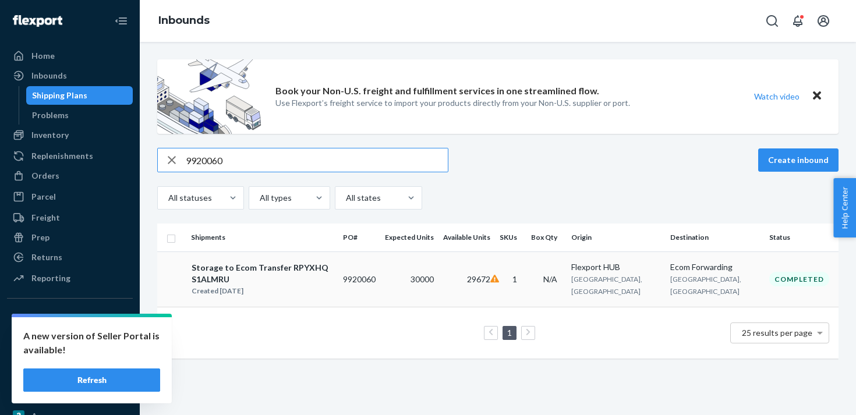
type input "9920060"
click at [380, 274] on td "9920060" at bounding box center [359, 279] width 42 height 55
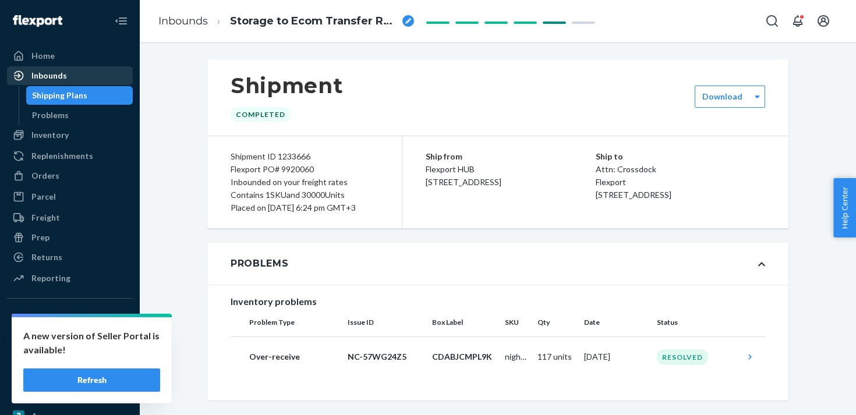
click at [81, 80] on div "Inbounds" at bounding box center [69, 76] width 123 height 16
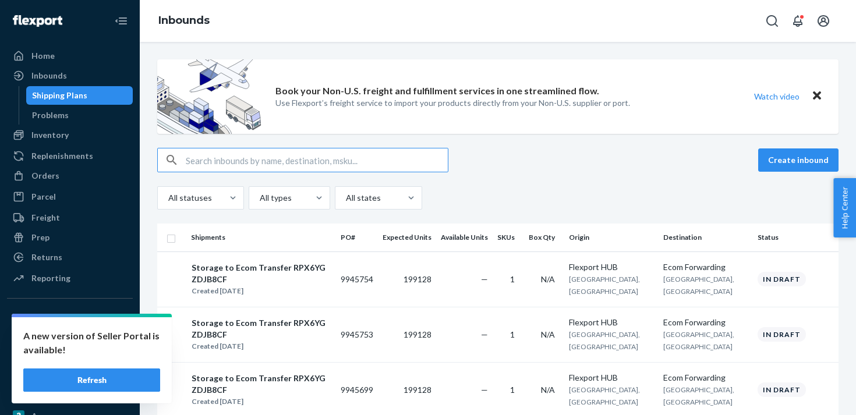
type input "9921868"
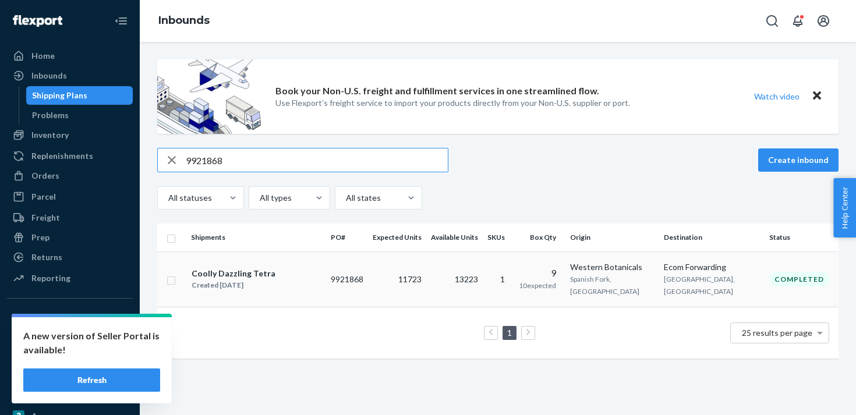
click at [447, 281] on td "13223" at bounding box center [454, 279] width 57 height 55
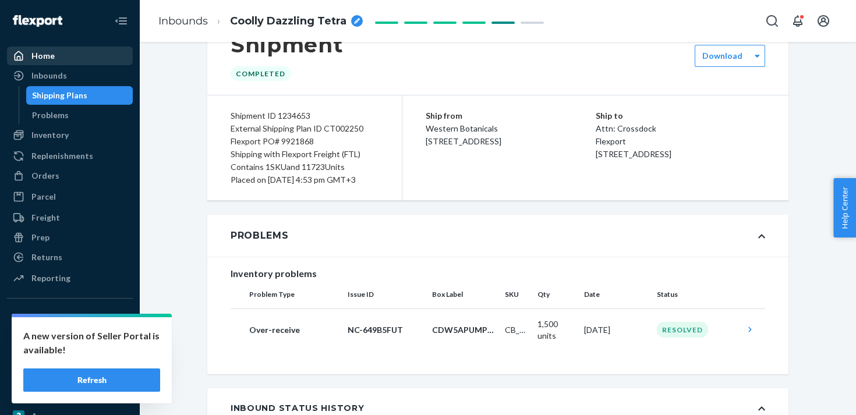
scroll to position [24, 0]
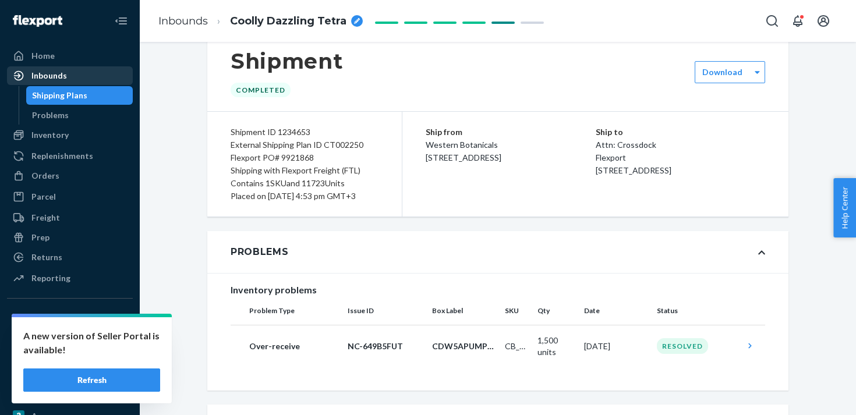
click at [74, 78] on div "Inbounds" at bounding box center [69, 76] width 123 height 16
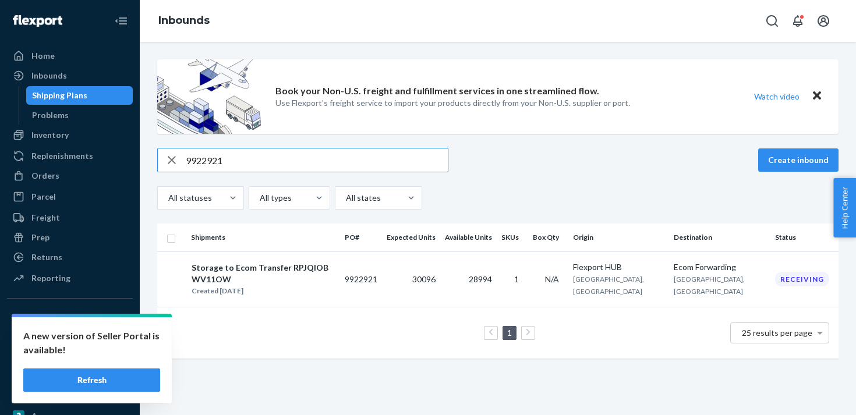
type input "9922921"
click at [440, 288] on td "30096" at bounding box center [411, 279] width 58 height 55
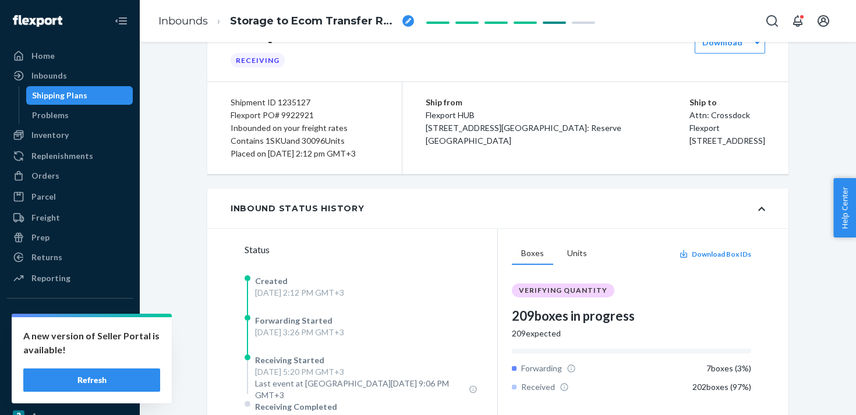
scroll to position [341, 0]
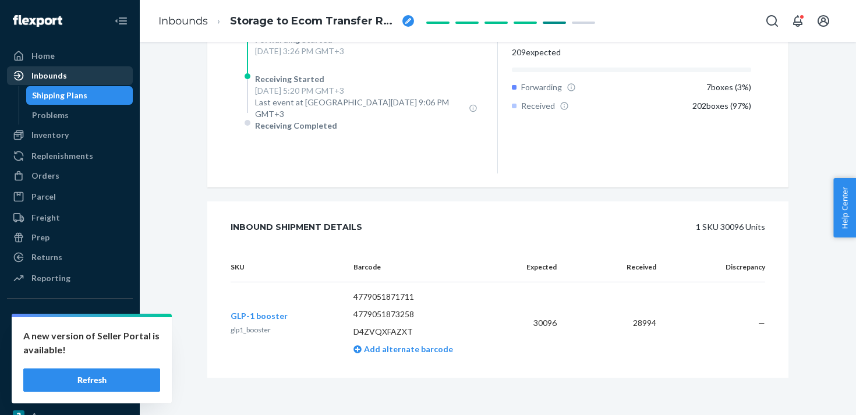
click at [54, 77] on div "Inbounds" at bounding box center [49, 76] width 36 height 12
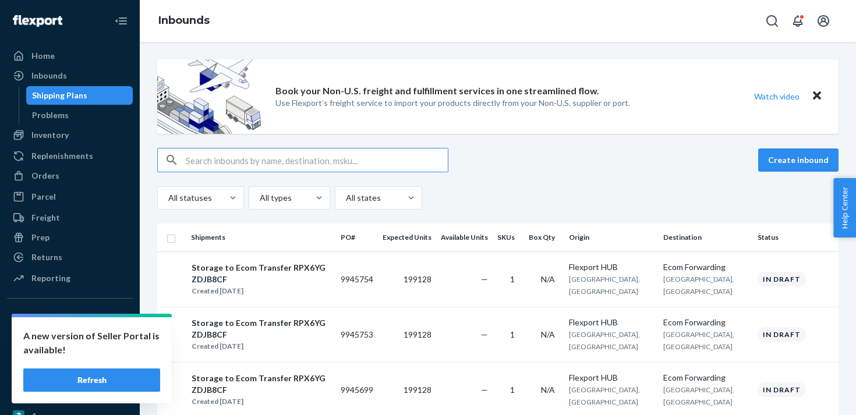
type input "9922932"
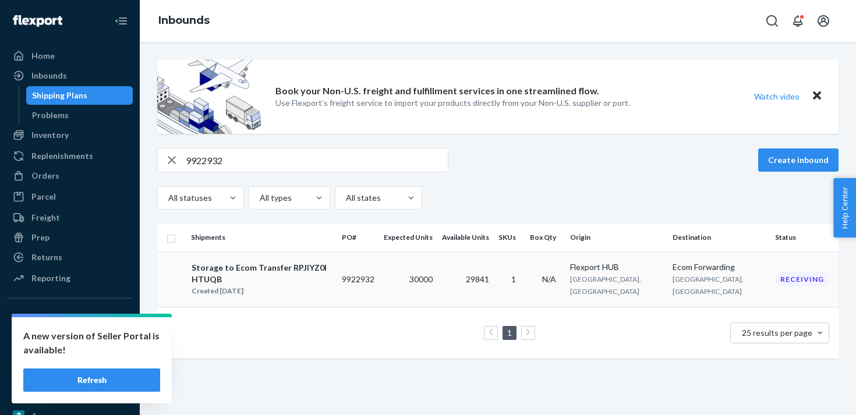
click at [494, 277] on td "29841" at bounding box center [465, 279] width 57 height 55
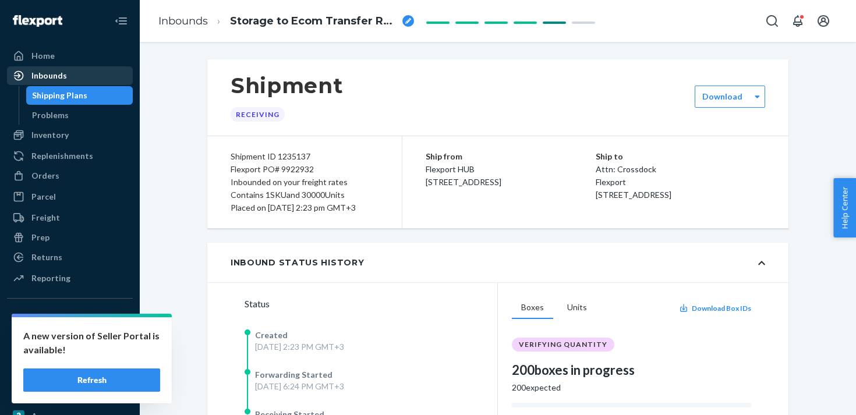
click at [101, 79] on div "Inbounds" at bounding box center [69, 76] width 123 height 16
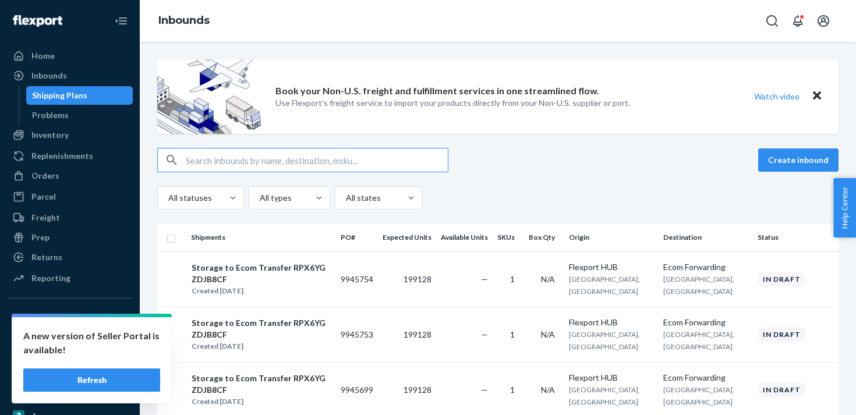
type input "9928263"
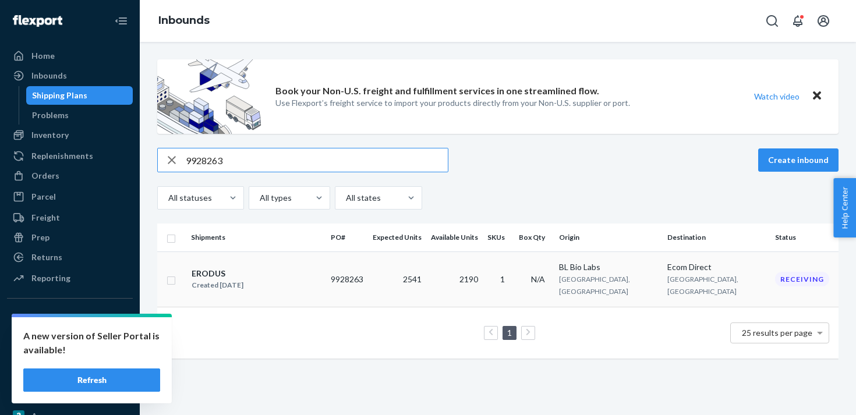
click at [478, 274] on span "2190" at bounding box center [469, 279] width 19 height 10
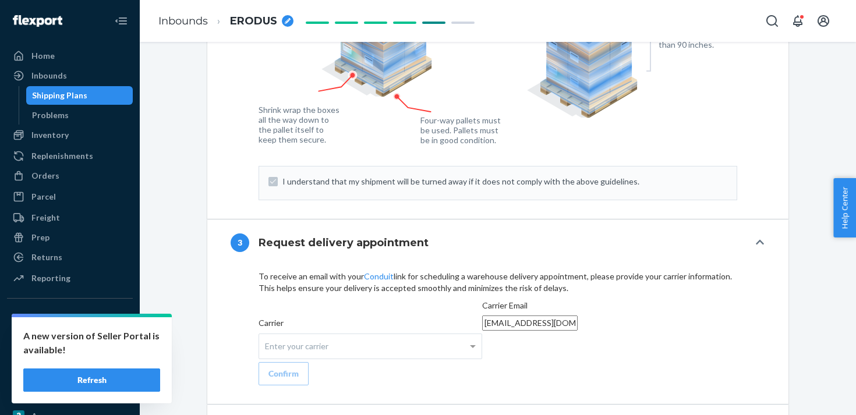
scroll to position [1543, 0]
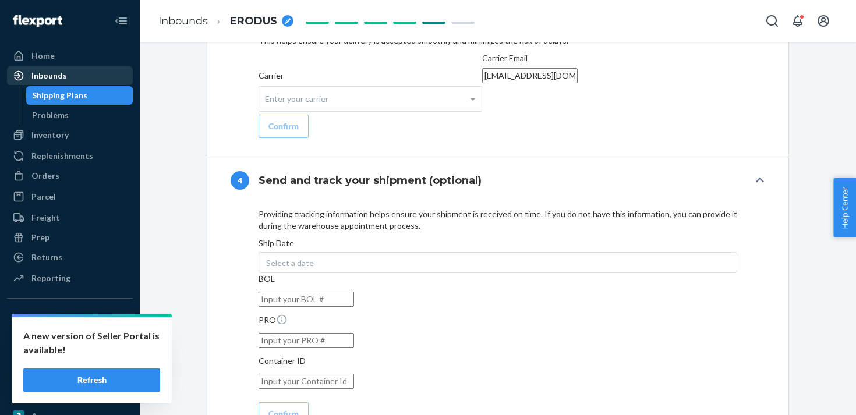
click at [82, 71] on div "Inbounds" at bounding box center [69, 76] width 123 height 16
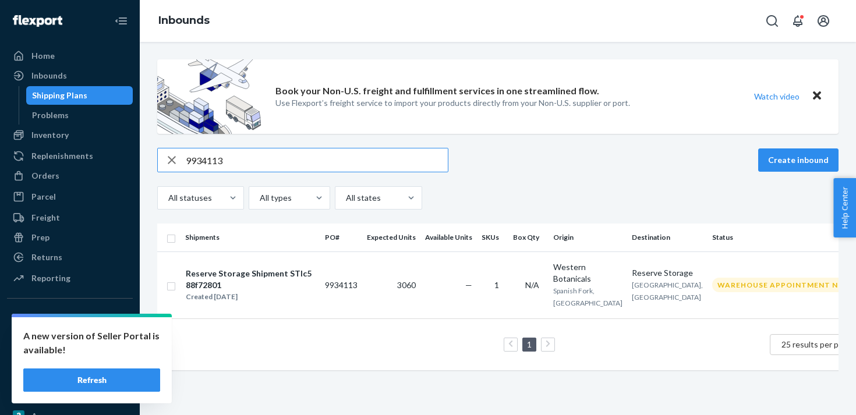
type input "9934113"
